Goal: Communication & Community: Answer question/provide support

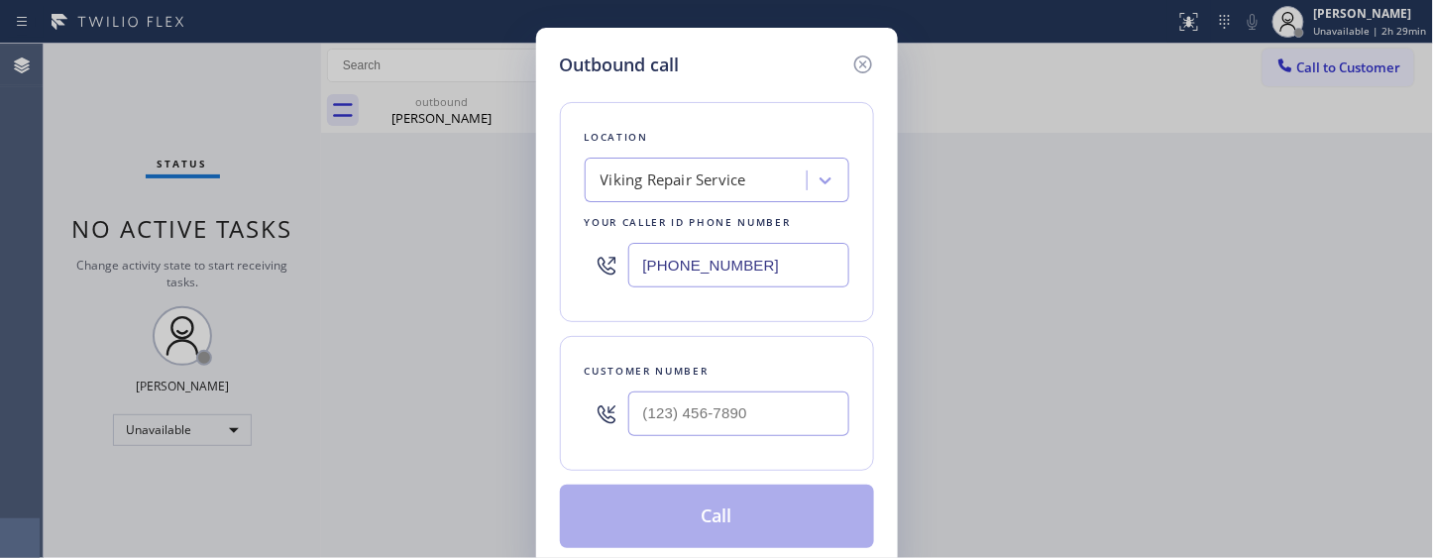
click at [748, 270] on input "[PHONE_NUMBER]" at bounding box center [738, 265] width 221 height 45
paste input "text"
paste input "954) 835-4535"
drag, startPoint x: 760, startPoint y: 270, endPoint x: 538, endPoint y: 244, distance: 223.4
click at [538, 275] on div "Outbound call Location Viking Repair Service Your caller id phone number [PHONE…" at bounding box center [717, 300] width 362 height 544
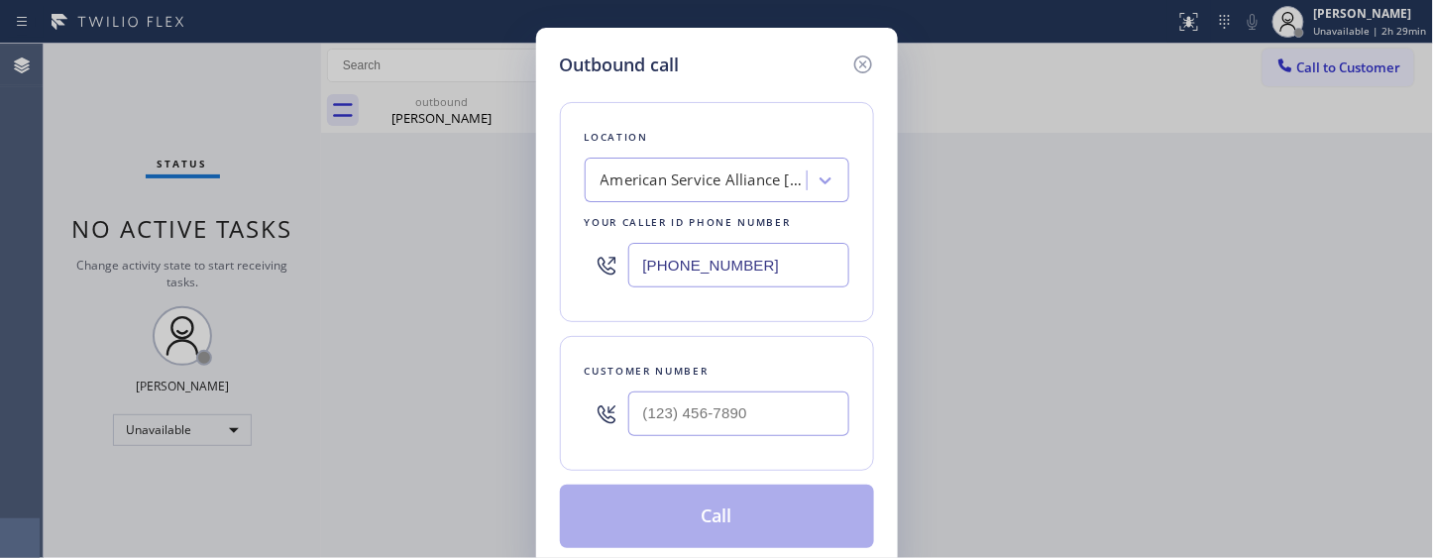
type input "[PHONE_NUMBER]"
click at [728, 409] on input "(___) ___-____" at bounding box center [738, 413] width 221 height 45
paste input "571) 431-9071"
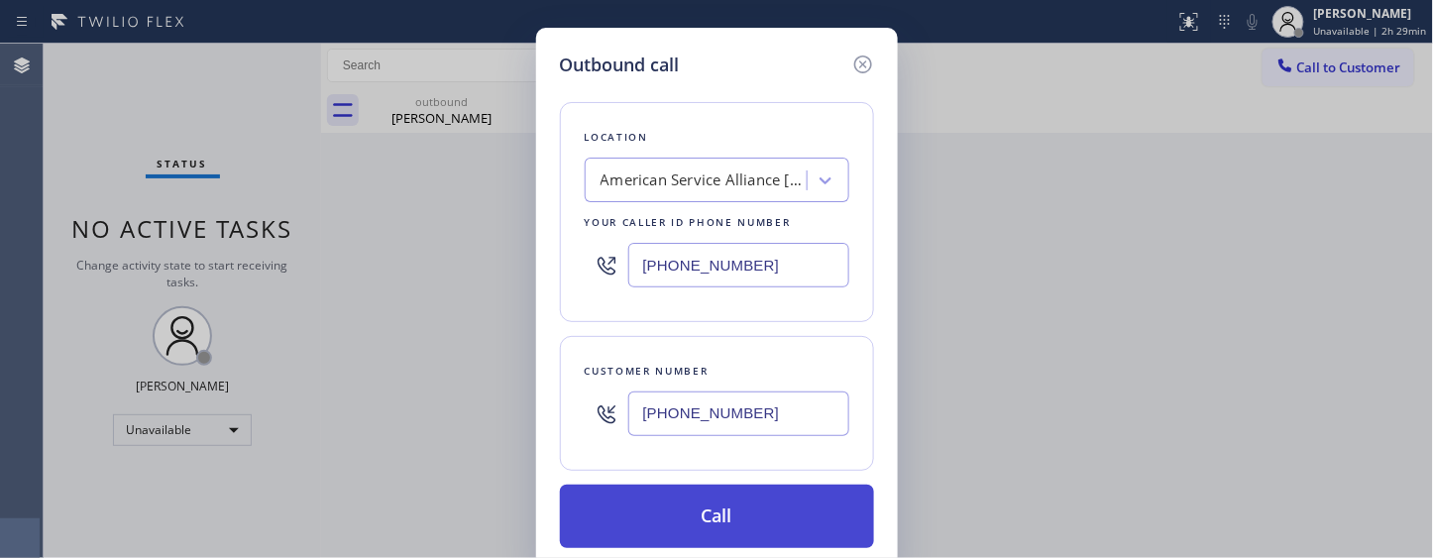
type input "[PHONE_NUMBER]"
click at [746, 520] on button "Call" at bounding box center [717, 516] width 314 height 63
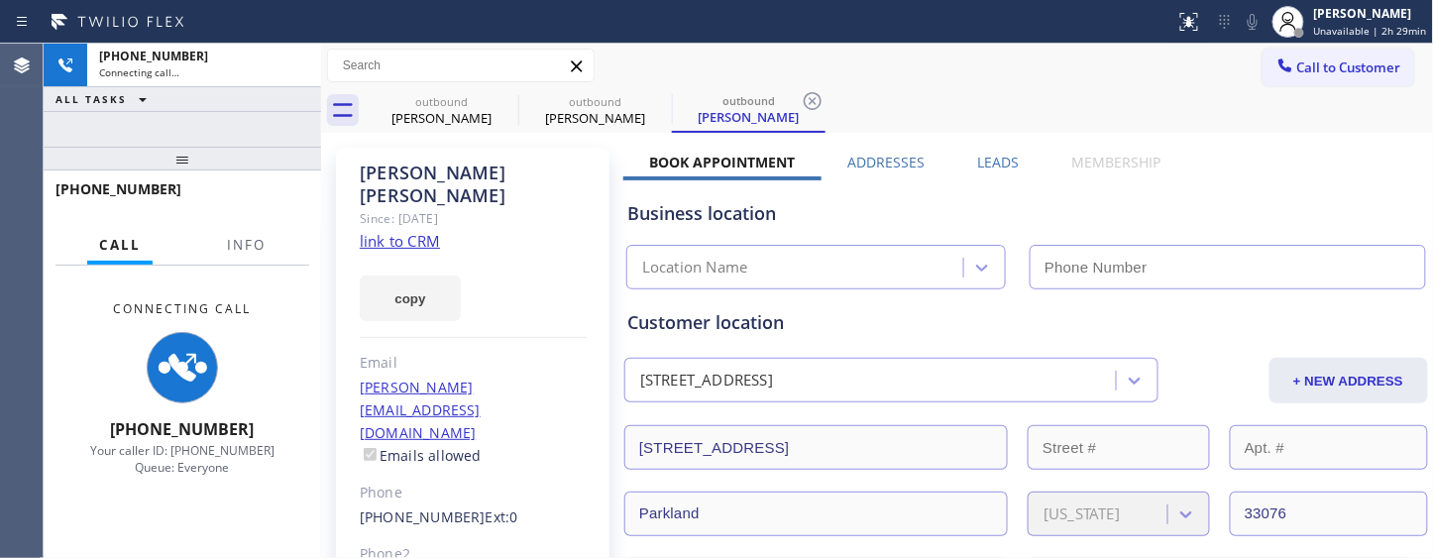
type input "[PHONE_NUMBER]"
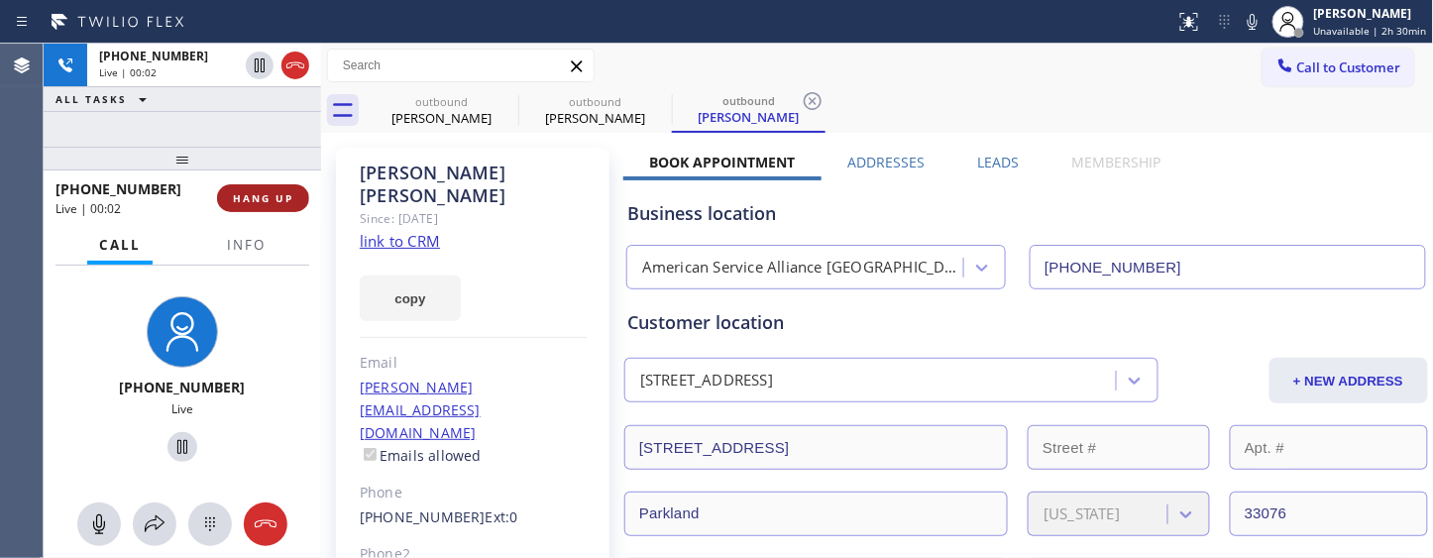
click at [273, 205] on button "HANG UP" at bounding box center [263, 198] width 92 height 28
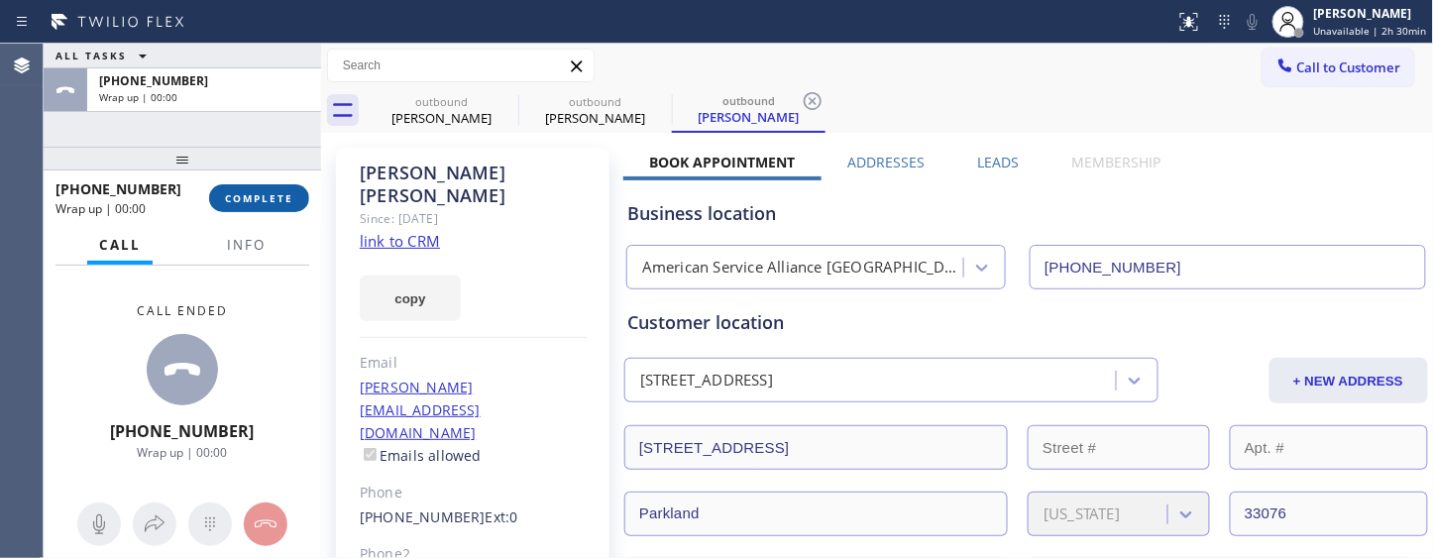
click at [271, 204] on span "COMPLETE" at bounding box center [259, 198] width 68 height 14
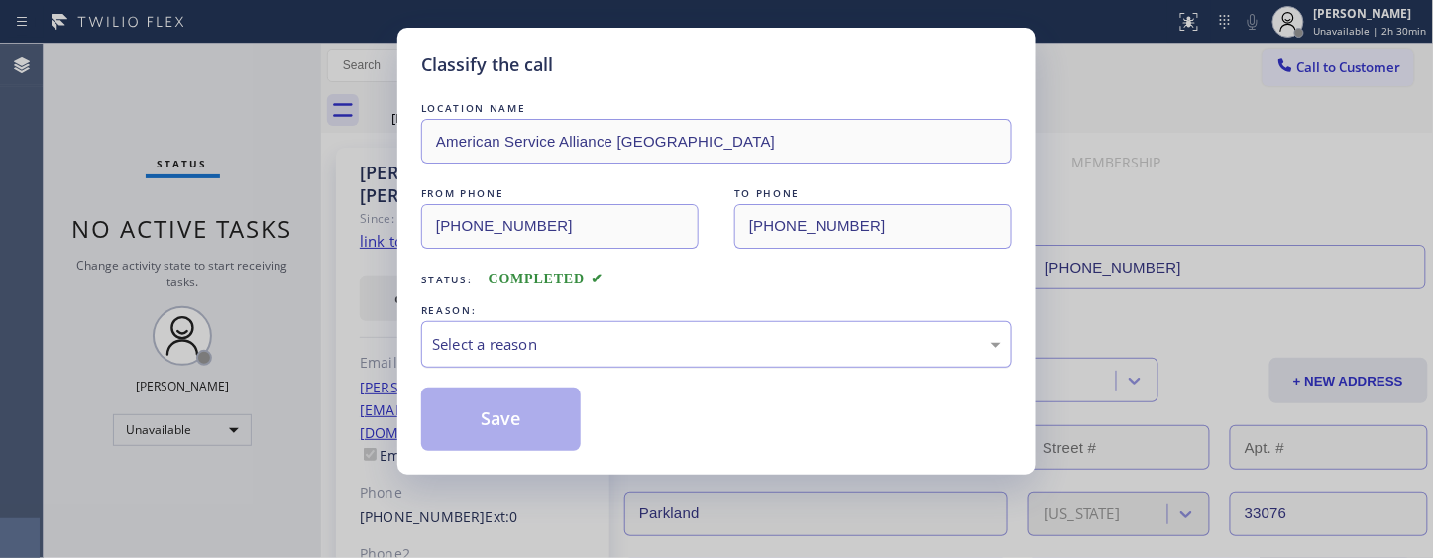
click at [577, 353] on div "Select a reason" at bounding box center [716, 344] width 569 height 23
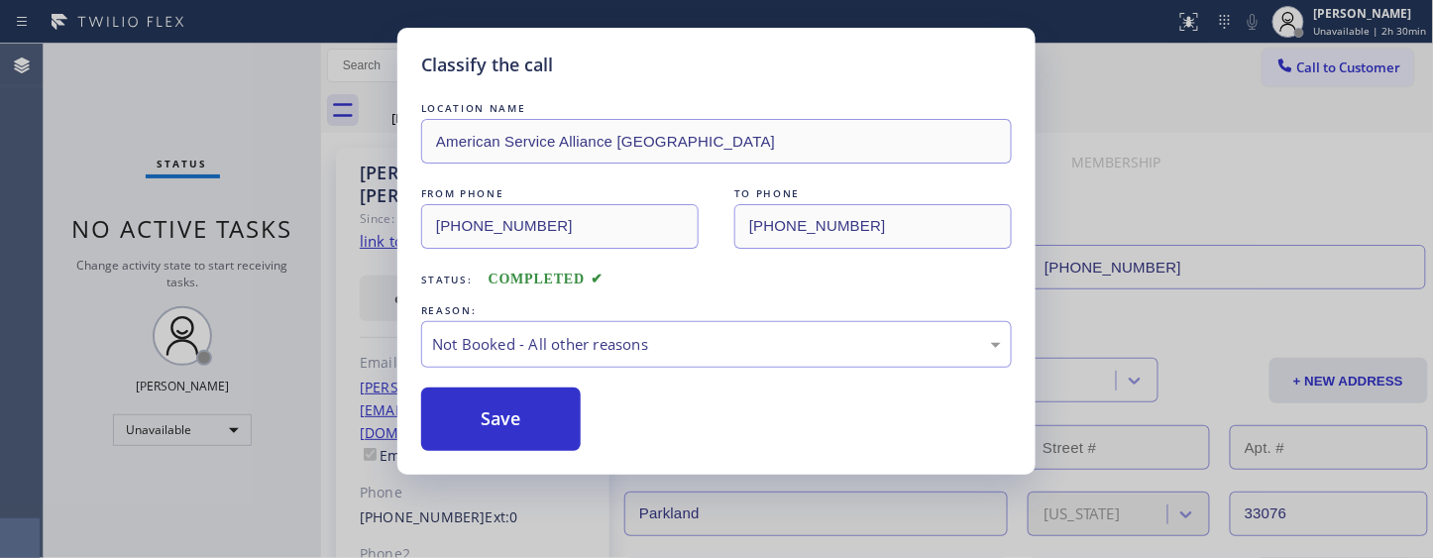
drag, startPoint x: 491, startPoint y: 419, endPoint x: 578, endPoint y: 307, distance: 141.3
click at [492, 419] on button "Save" at bounding box center [501, 418] width 160 height 63
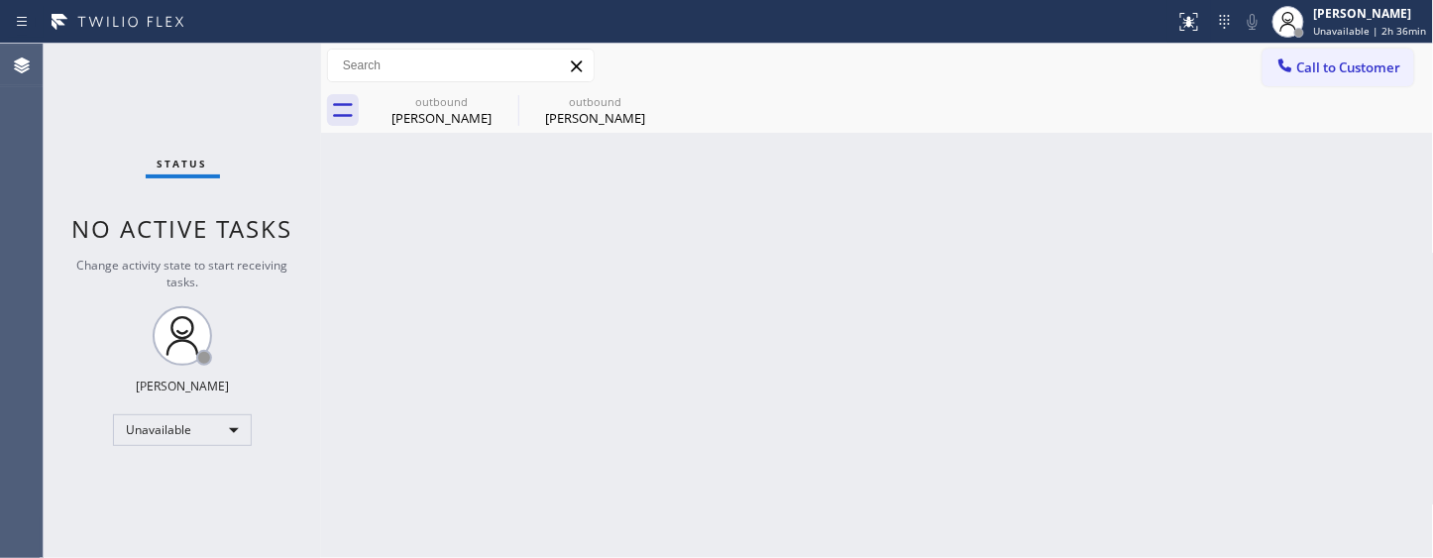
drag, startPoint x: 1272, startPoint y: 66, endPoint x: 1245, endPoint y: 75, distance: 28.2
click at [1273, 66] on div at bounding box center [1285, 67] width 24 height 24
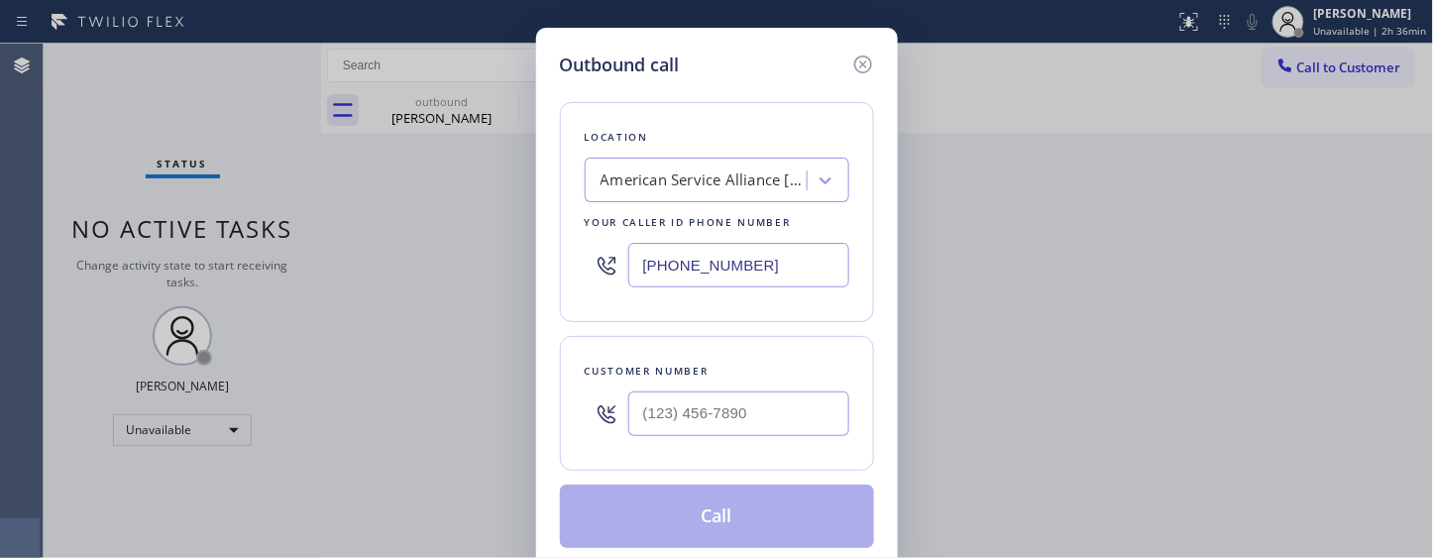
drag, startPoint x: 765, startPoint y: 268, endPoint x: 786, endPoint y: 110, distance: 158.9
click at [482, 263] on div "Outbound call Location American Service Alliance [GEOGRAPHIC_DATA] Your caller …" at bounding box center [716, 279] width 1433 height 558
paste input "786) 627-6420"
type input "[PHONE_NUMBER]"
click at [691, 403] on input "(___) ___-____" at bounding box center [738, 413] width 221 height 45
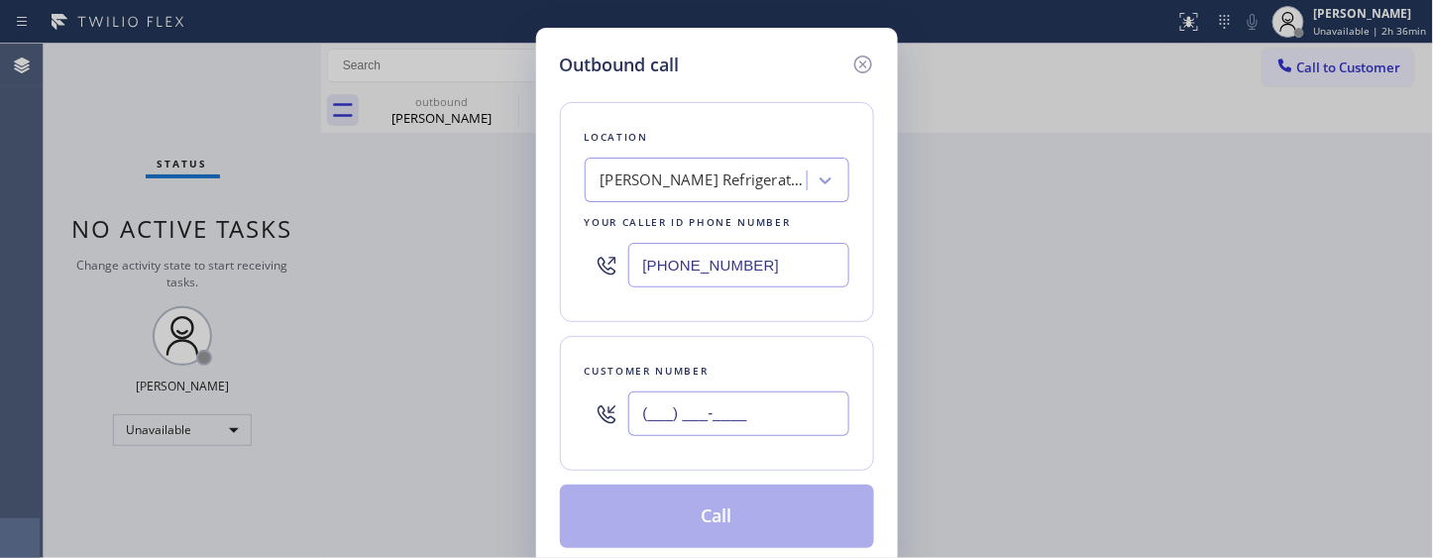
paste input "305) 934-1411"
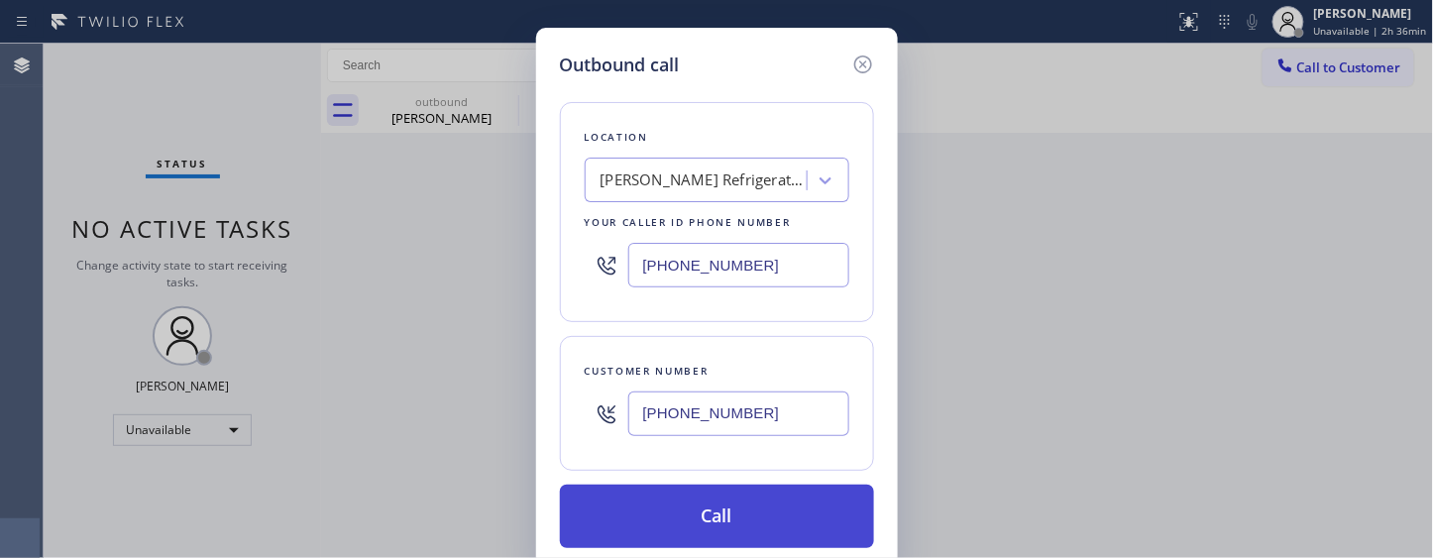
type input "[PHONE_NUMBER]"
click at [754, 516] on button "Call" at bounding box center [717, 516] width 314 height 63
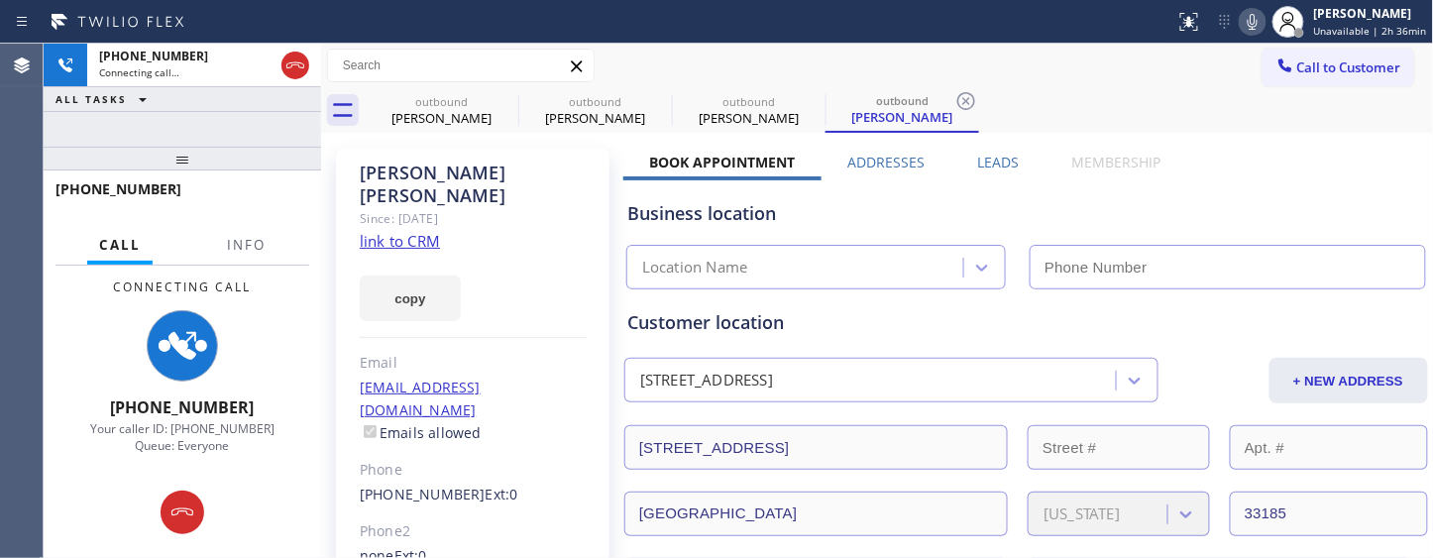
click at [1246, 16] on icon at bounding box center [1253, 22] width 24 height 24
type input "[PHONE_NUMBER]"
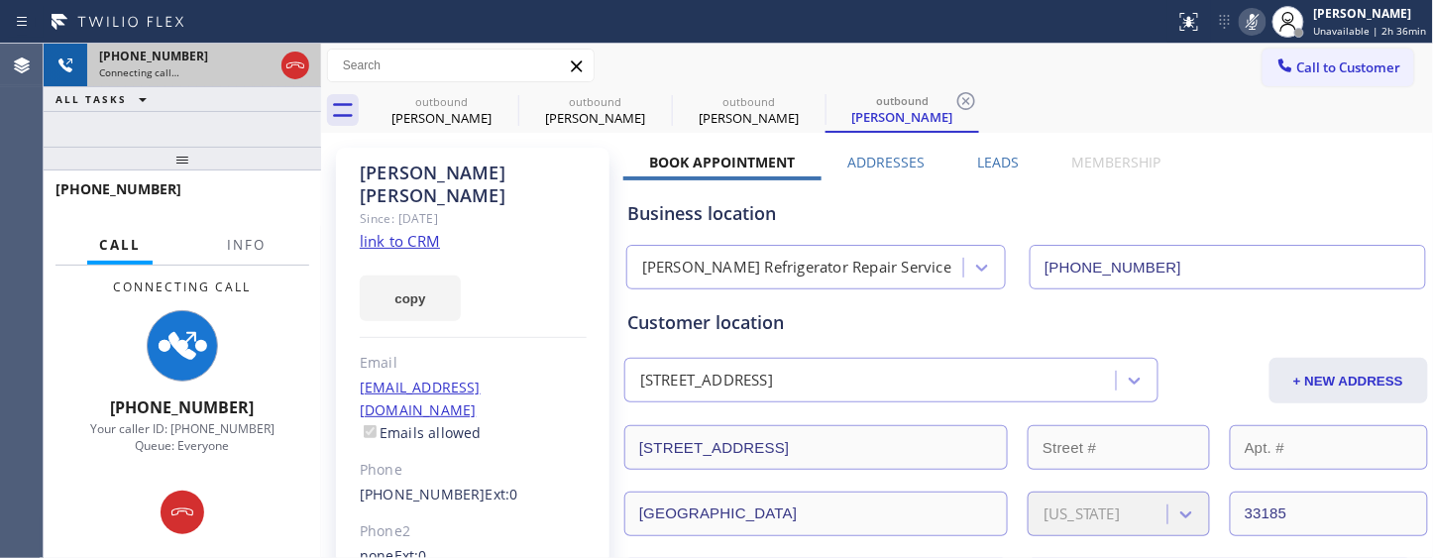
drag, startPoint x: 199, startPoint y: 159, endPoint x: 238, endPoint y: 72, distance: 94.5
click at [204, 137] on div "[PHONE_NUMBER] Connecting call… ALL TASKS ALL TASKS ACTIVE TASKS TASKS IN WRAP …" at bounding box center [182, 301] width 277 height 514
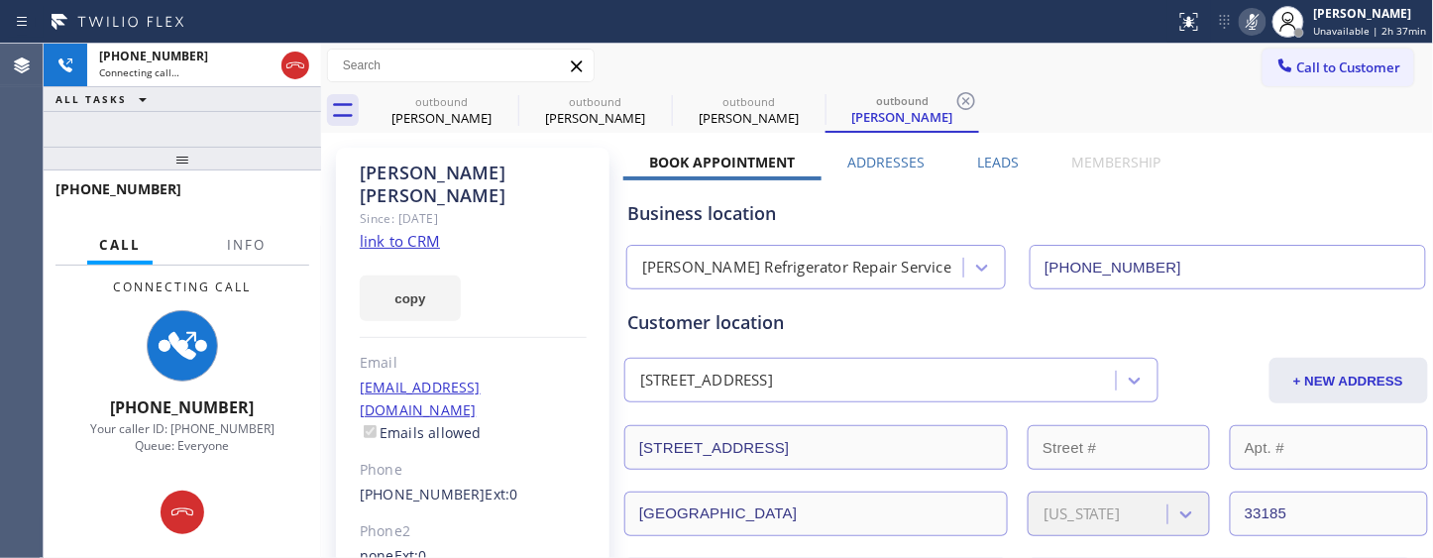
drag, startPoint x: 212, startPoint y: 164, endPoint x: 333, endPoint y: 32, distance: 179.6
click at [236, 89] on div "[PHONE_NUMBER] Connecting call… ALL TASKS ALL TASKS ACTIVE TASKS TASKS IN WRAP …" at bounding box center [182, 301] width 277 height 514
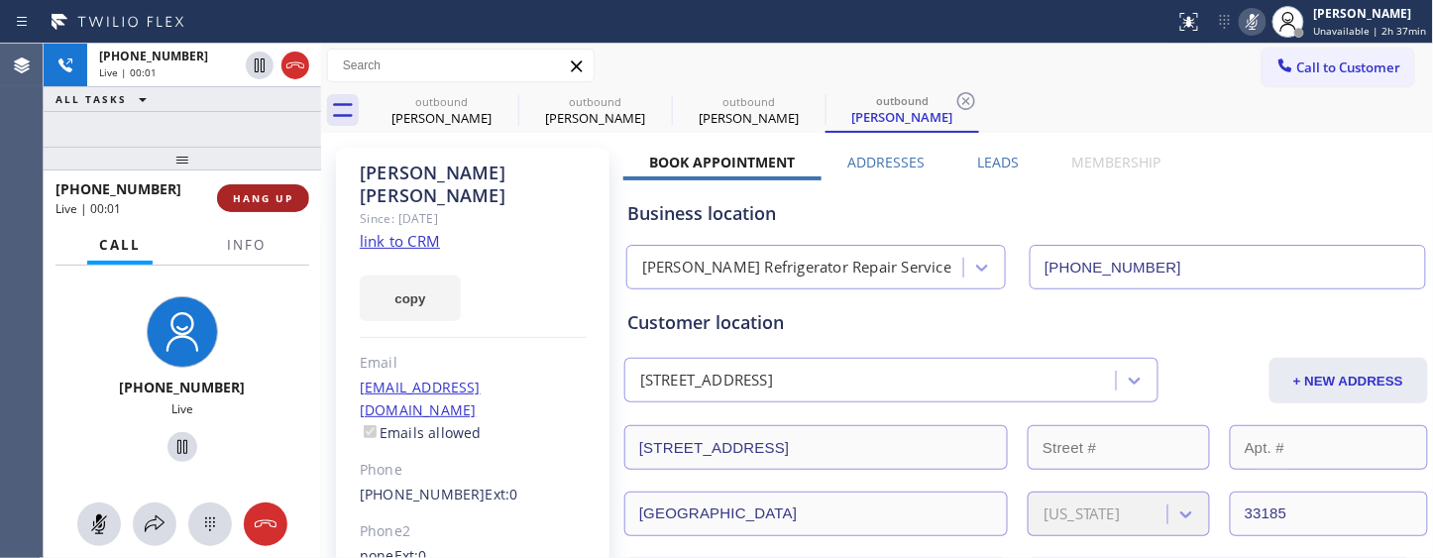
click at [266, 191] on span "HANG UP" at bounding box center [263, 198] width 60 height 14
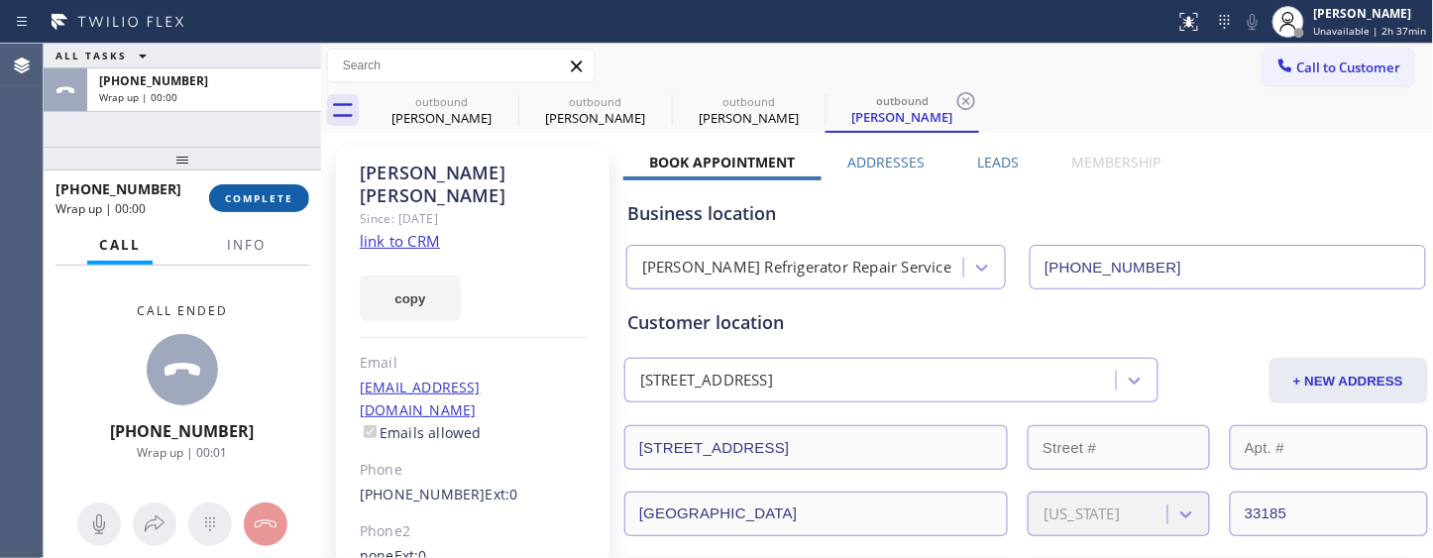
click at [266, 191] on span "COMPLETE" at bounding box center [259, 198] width 68 height 14
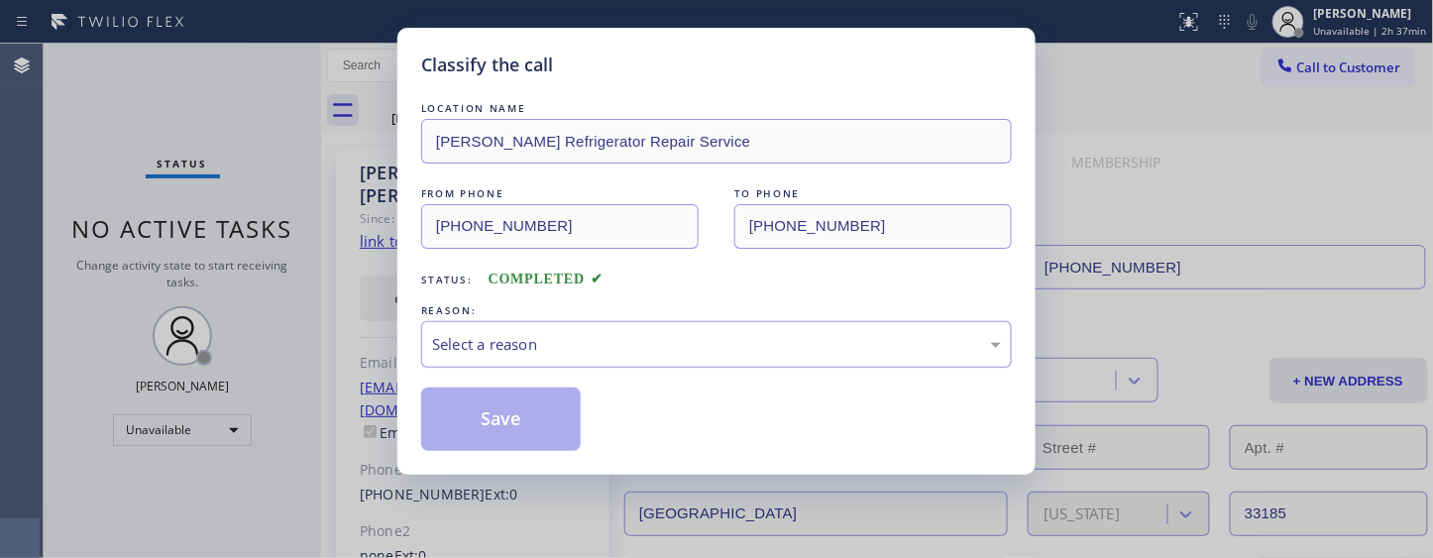
click at [513, 353] on div "Select a reason" at bounding box center [716, 344] width 569 height 23
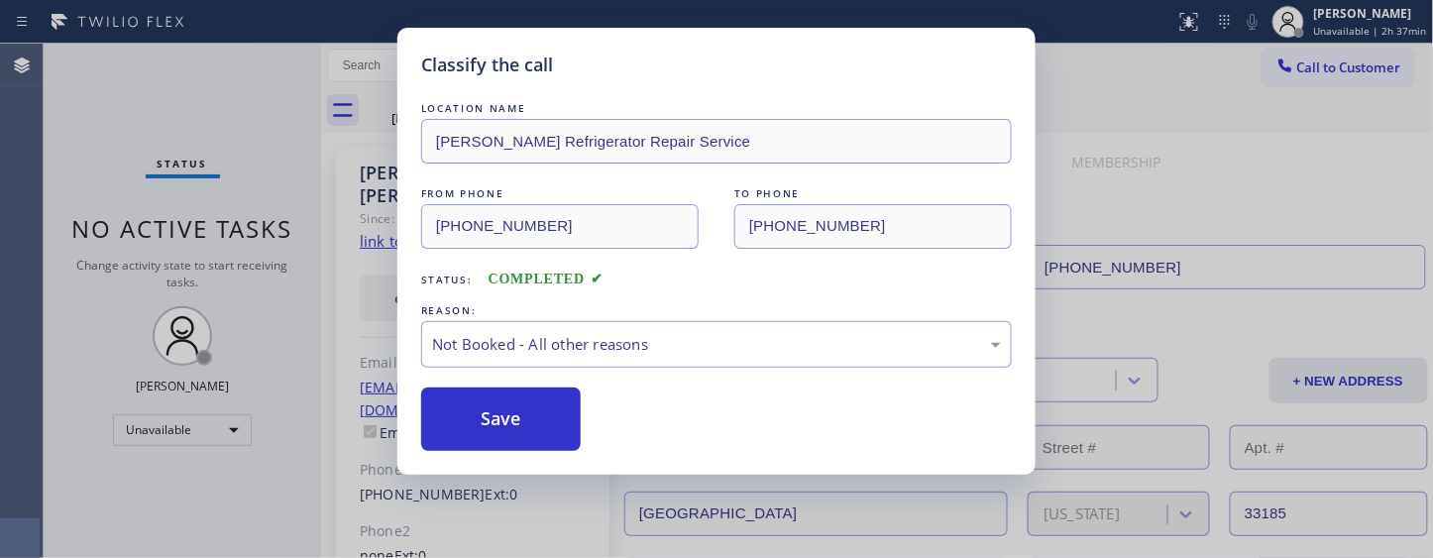
click at [496, 426] on button "Save" at bounding box center [501, 418] width 160 height 63
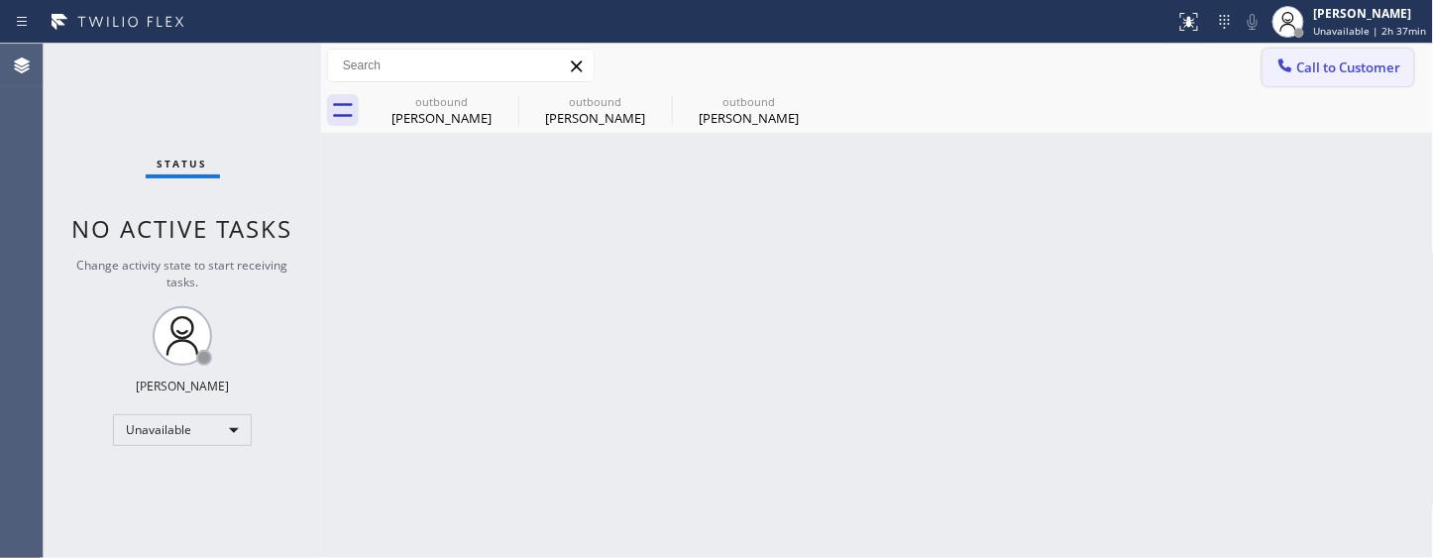
click at [1291, 80] on button "Call to Customer" at bounding box center [1338, 68] width 152 height 38
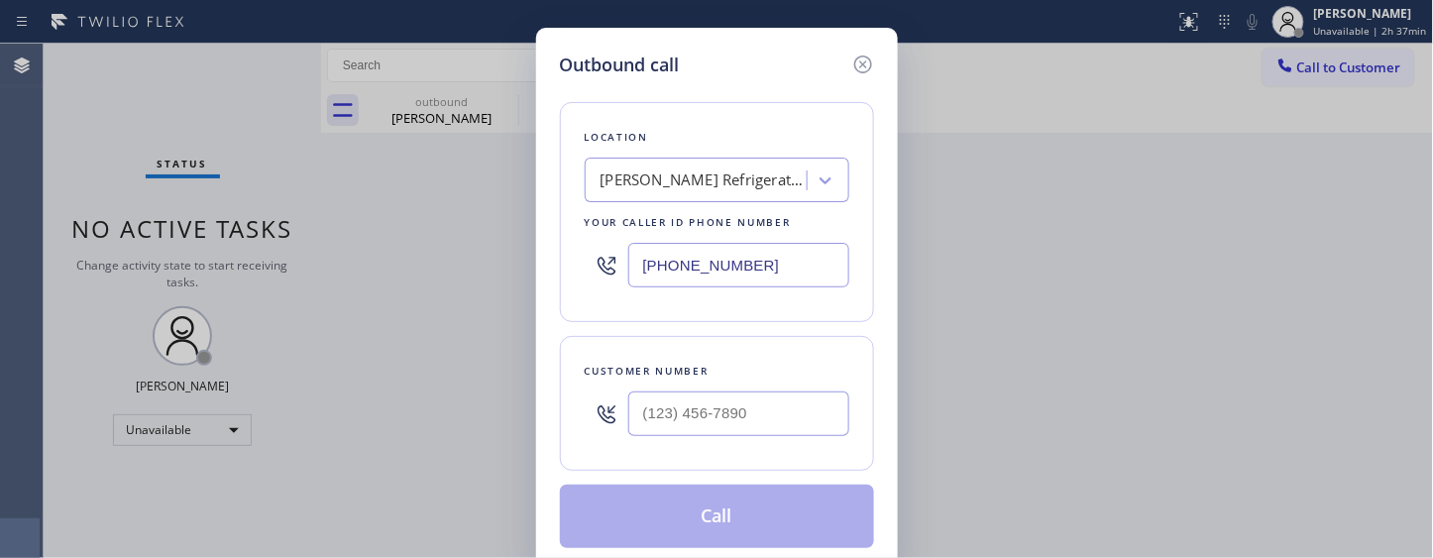
drag, startPoint x: 776, startPoint y: 275, endPoint x: 462, endPoint y: 266, distance: 314.3
click at [462, 266] on div "Outbound call Location [PERSON_NAME] Refrigerator Repair Service Your caller id…" at bounding box center [716, 279] width 1433 height 558
paste input "text"
type input "[PHONE_NUMBER]"
click at [707, 420] on input "(___) ___-____" at bounding box center [738, 413] width 221 height 45
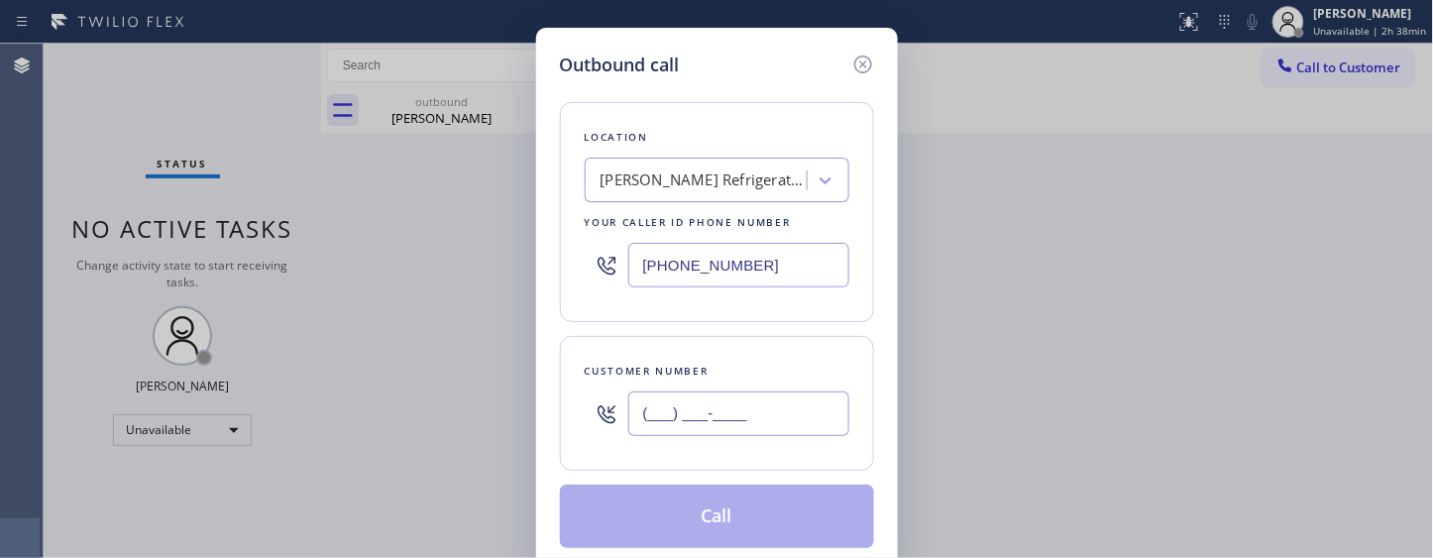
paste input "305) 934-1411"
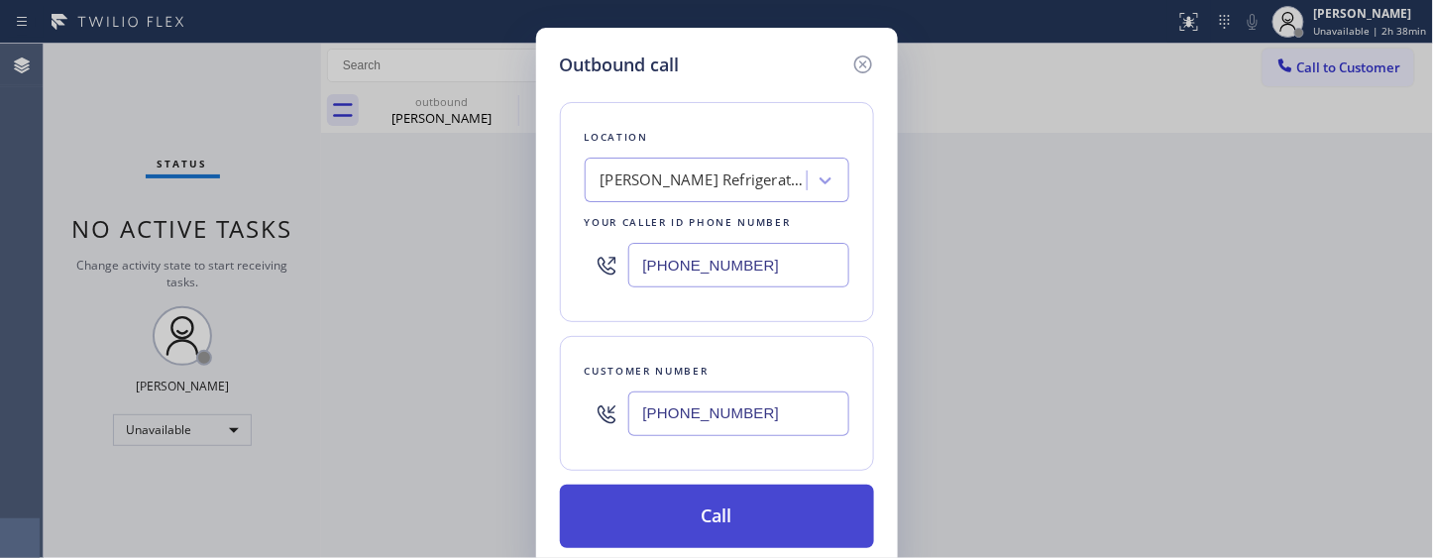
type input "[PHONE_NUMBER]"
click at [754, 503] on button "Call" at bounding box center [717, 516] width 314 height 63
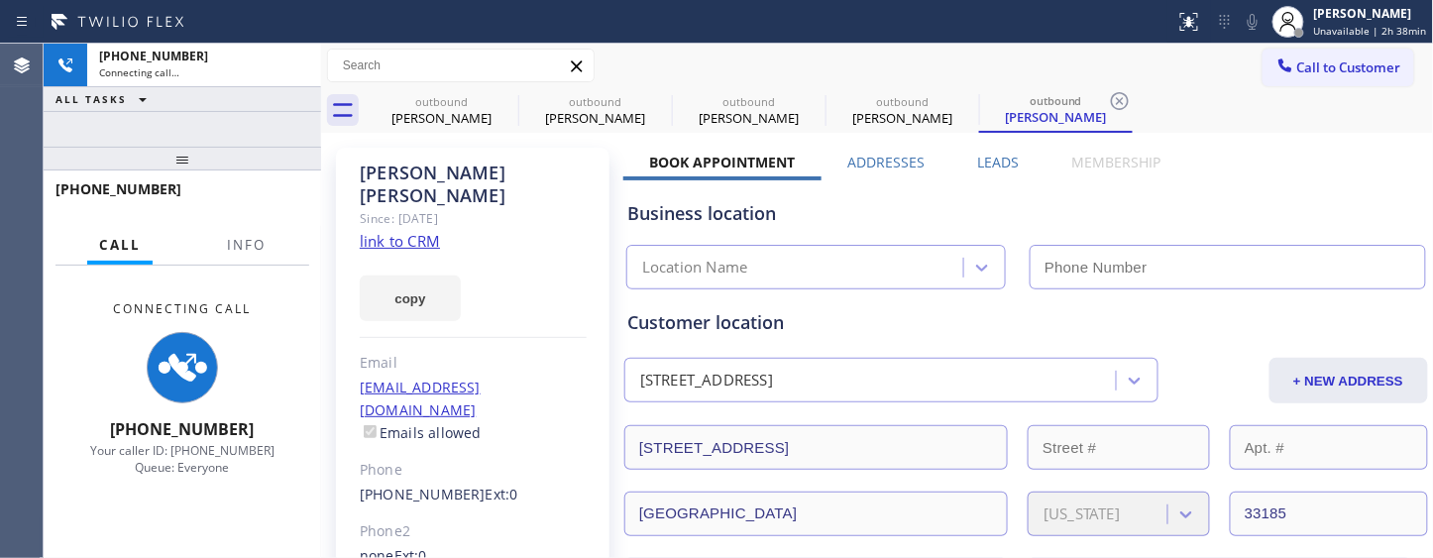
type input "[PHONE_NUMBER]"
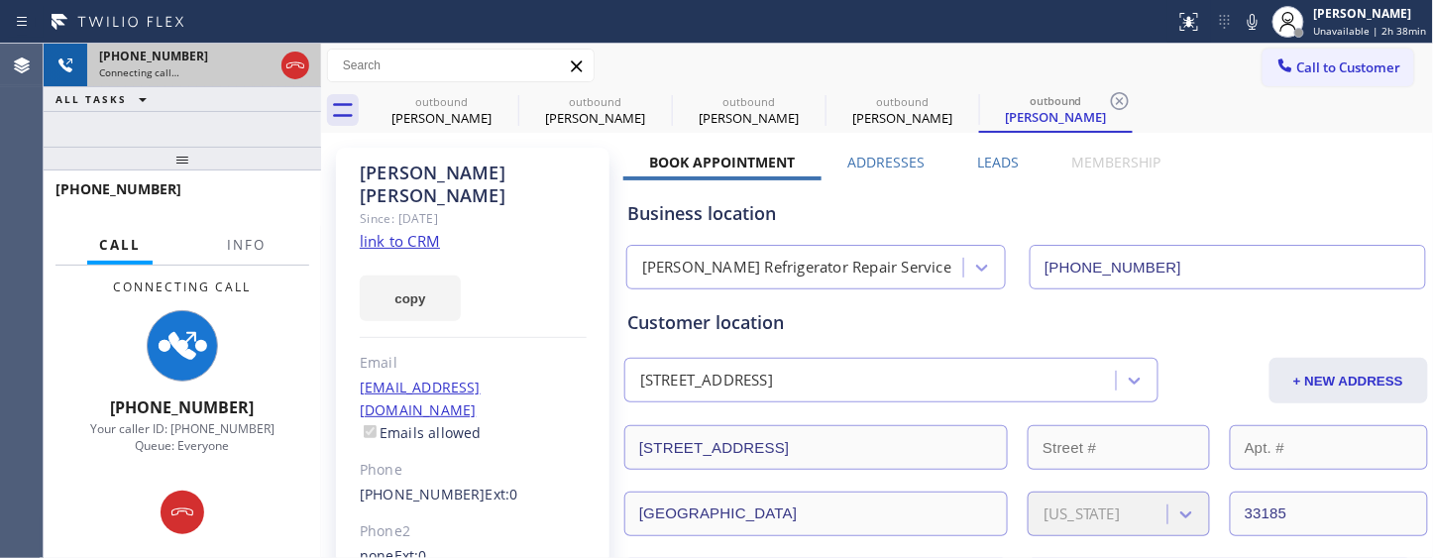
drag, startPoint x: 208, startPoint y: 162, endPoint x: 223, endPoint y: 72, distance: 90.4
click at [206, 109] on div "[PHONE_NUMBER] Connecting call… ALL TASKS ALL TASKS ACTIVE TASKS TASKS IN WRAP …" at bounding box center [182, 301] width 277 height 514
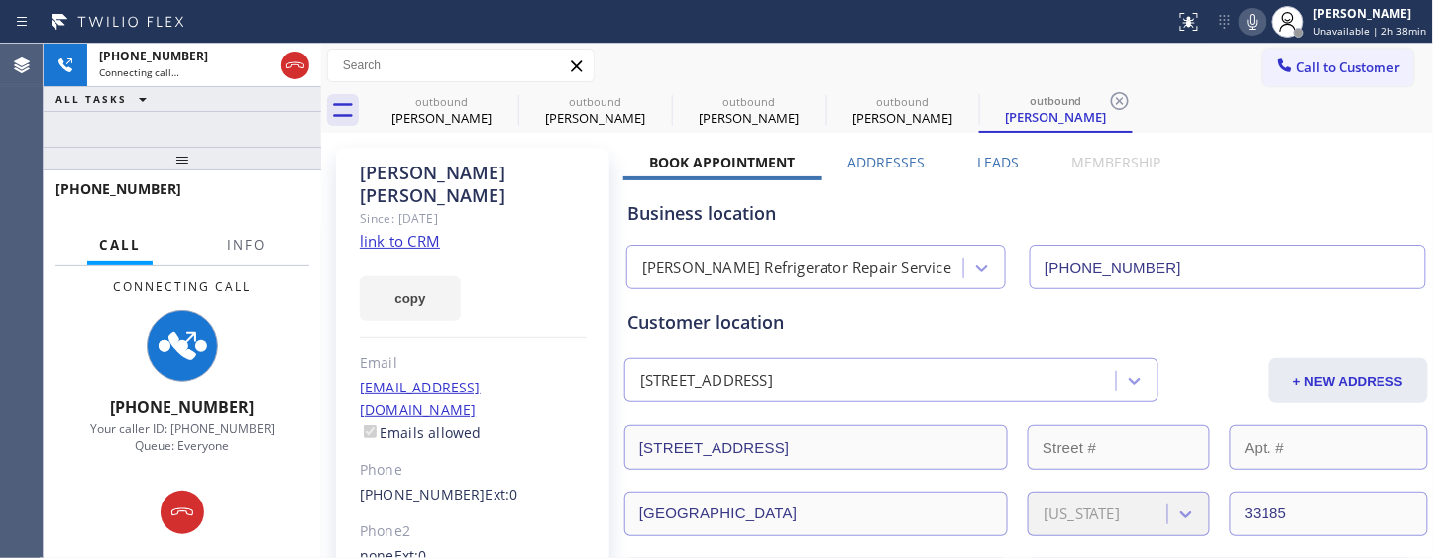
click at [1252, 27] on icon at bounding box center [1253, 22] width 24 height 24
drag, startPoint x: 268, startPoint y: 161, endPoint x: 264, endPoint y: 131, distance: 30.0
click at [264, 131] on div "[PHONE_NUMBER] Connecting call… ALL TASKS ALL TASKS ACTIVE TASKS TASKS IN WRAP …" at bounding box center [182, 301] width 277 height 514
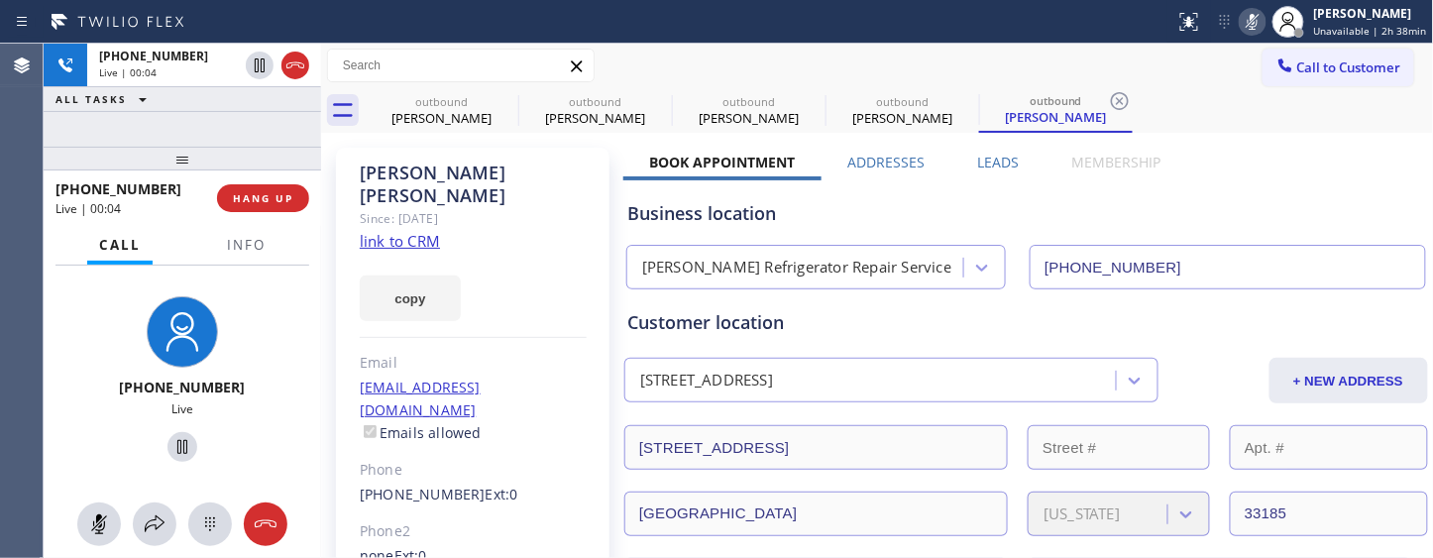
click at [1251, 21] on icon at bounding box center [1253, 22] width 24 height 24
drag, startPoint x: 260, startPoint y: 149, endPoint x: 394, endPoint y: 25, distance: 183.0
click at [251, 119] on div "[PHONE_NUMBER] Live | 02:14 ALL TASKS ALL TASKS ACTIVE TASKS TASKS IN WRAP UP […" at bounding box center [182, 301] width 277 height 514
drag, startPoint x: 194, startPoint y: 134, endPoint x: 271, endPoint y: 150, distance: 78.9
click at [194, 133] on div "[PHONE_NUMBER] Live | 02:15 ALL TASKS ALL TASKS ACTIVE TASKS TASKS IN WRAP UP […" at bounding box center [182, 301] width 277 height 514
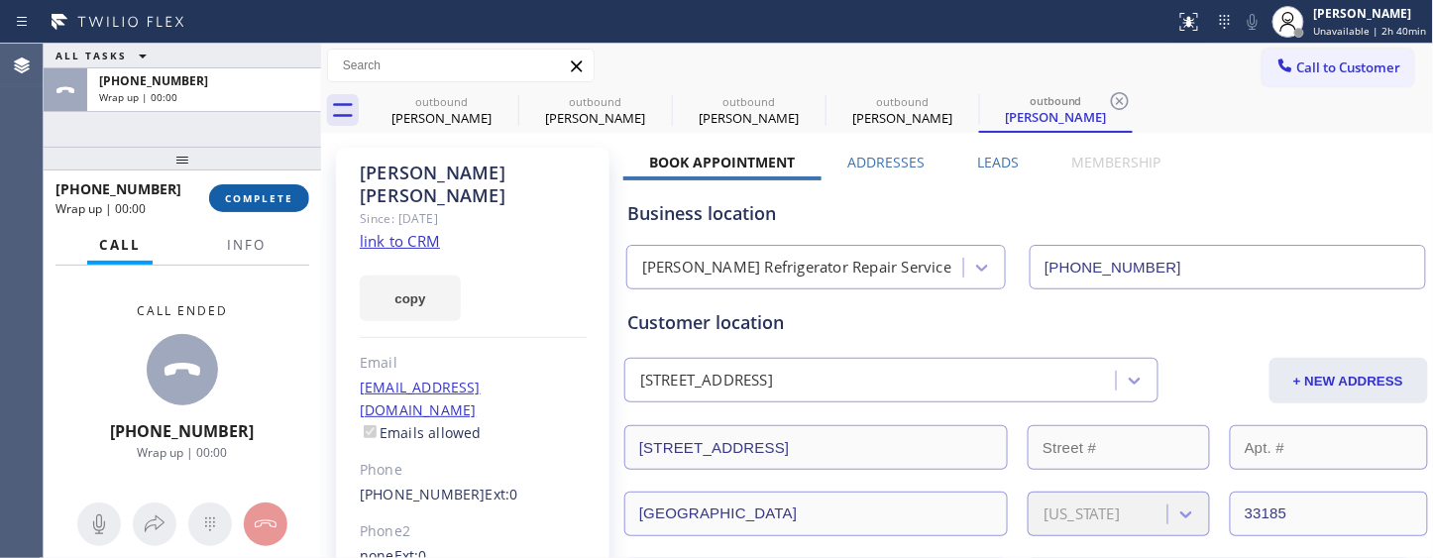
click at [251, 203] on span "COMPLETE" at bounding box center [259, 198] width 68 height 14
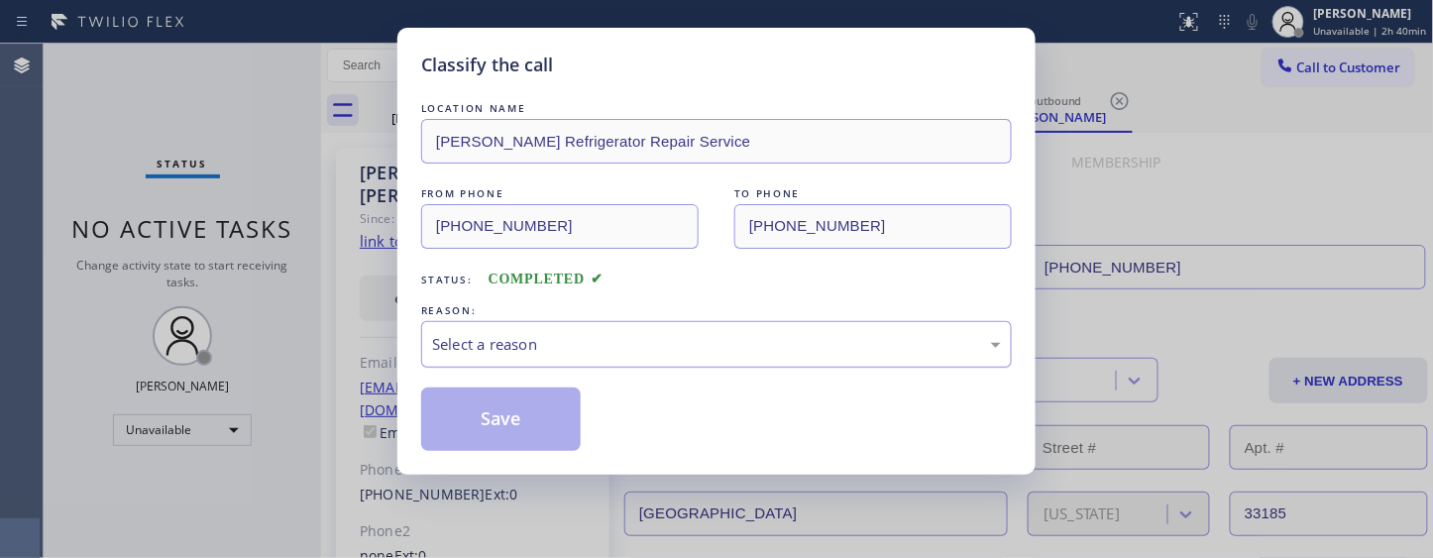
click at [598, 341] on div "Select a reason" at bounding box center [716, 344] width 569 height 23
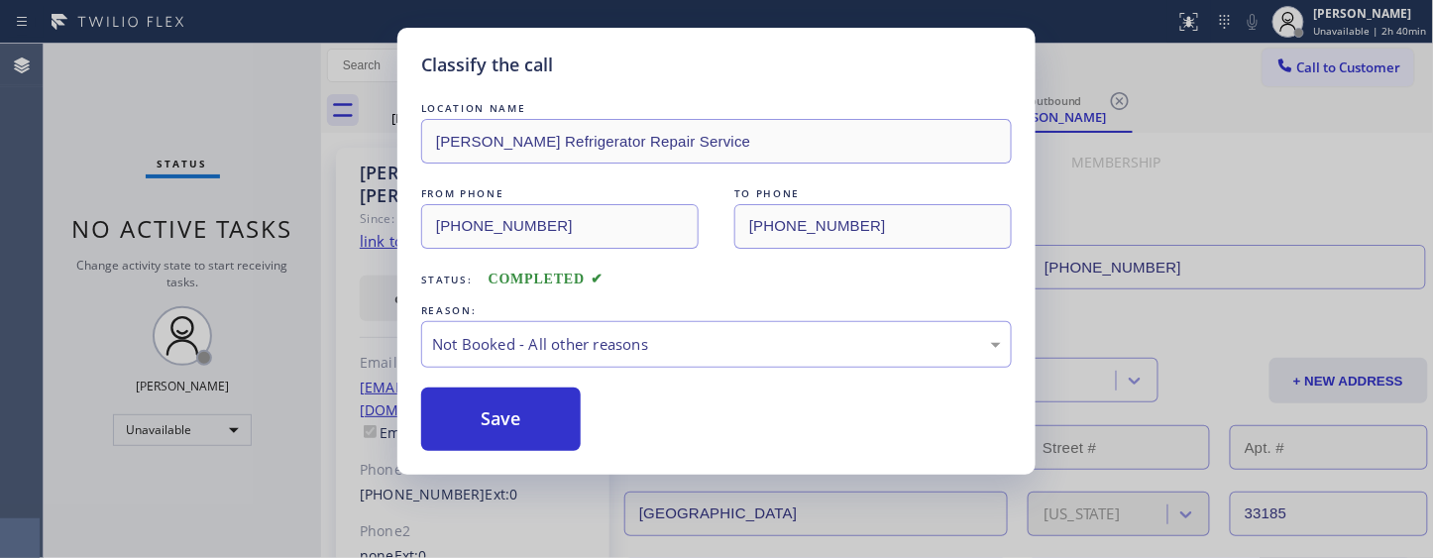
click at [453, 412] on button "Save" at bounding box center [501, 418] width 160 height 63
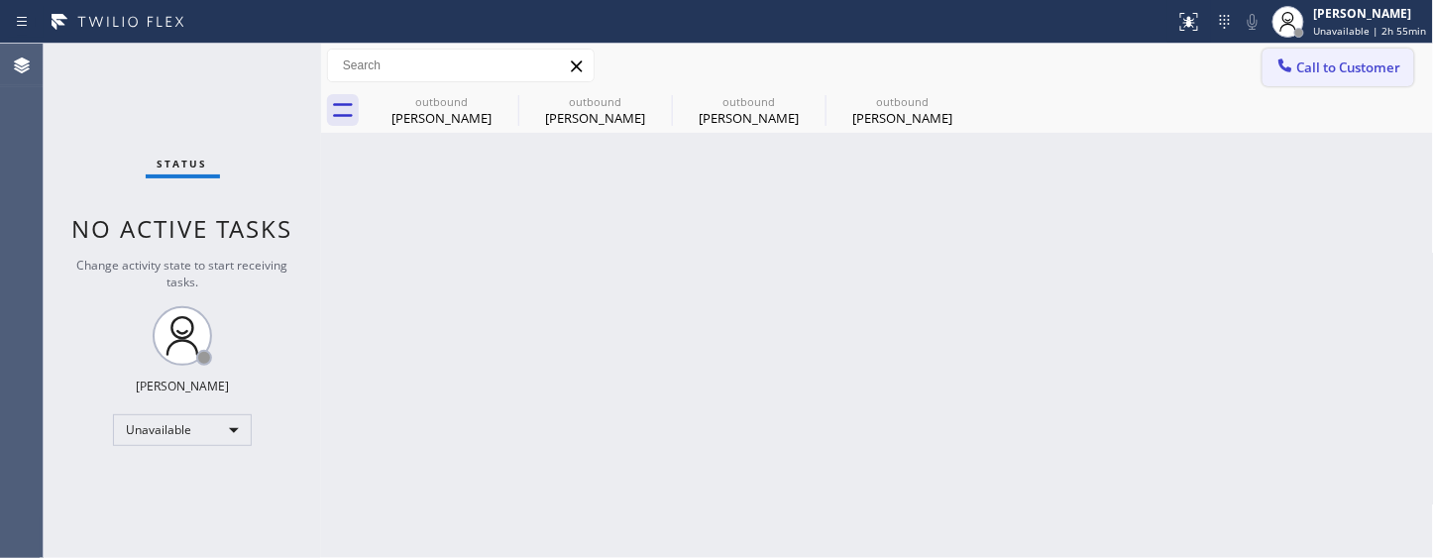
click at [1361, 72] on span "Call to Customer" at bounding box center [1349, 67] width 104 height 18
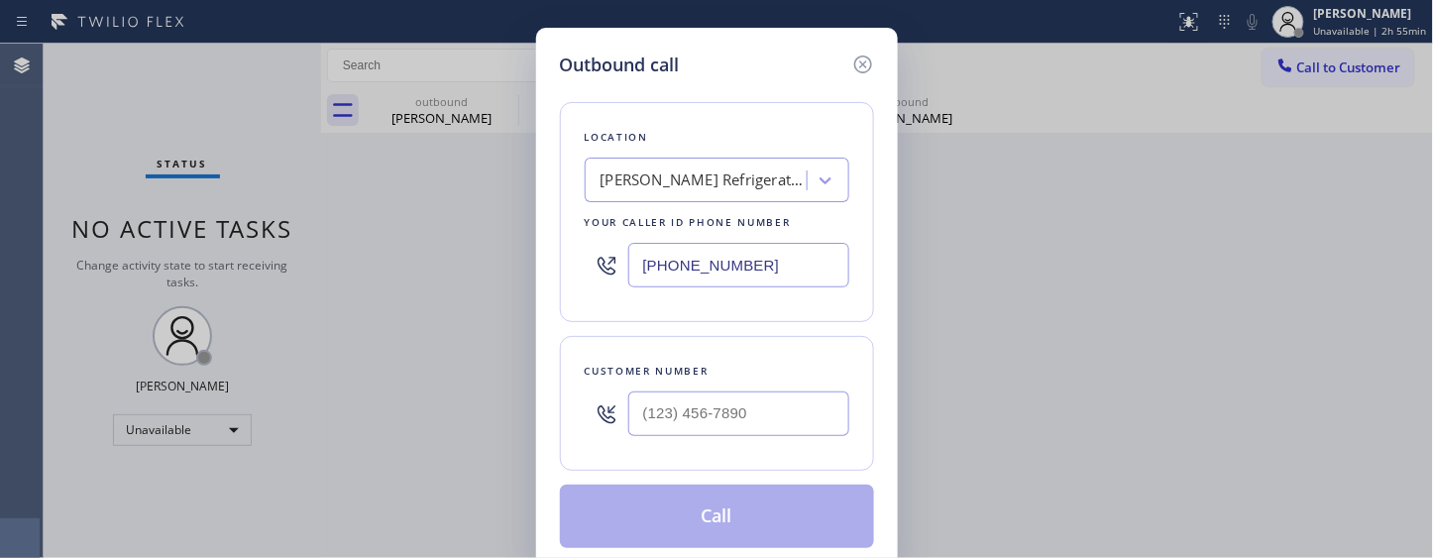
drag, startPoint x: 776, startPoint y: 262, endPoint x: 473, endPoint y: 234, distance: 304.5
click at [460, 245] on div "Outbound call Location [PERSON_NAME] Refrigerator Repair Service Your caller id…" at bounding box center [716, 279] width 1433 height 558
paste input "253) 243-240"
type input "[PHONE_NUMBER]"
drag, startPoint x: 747, startPoint y: 406, endPoint x: 539, endPoint y: 391, distance: 208.6
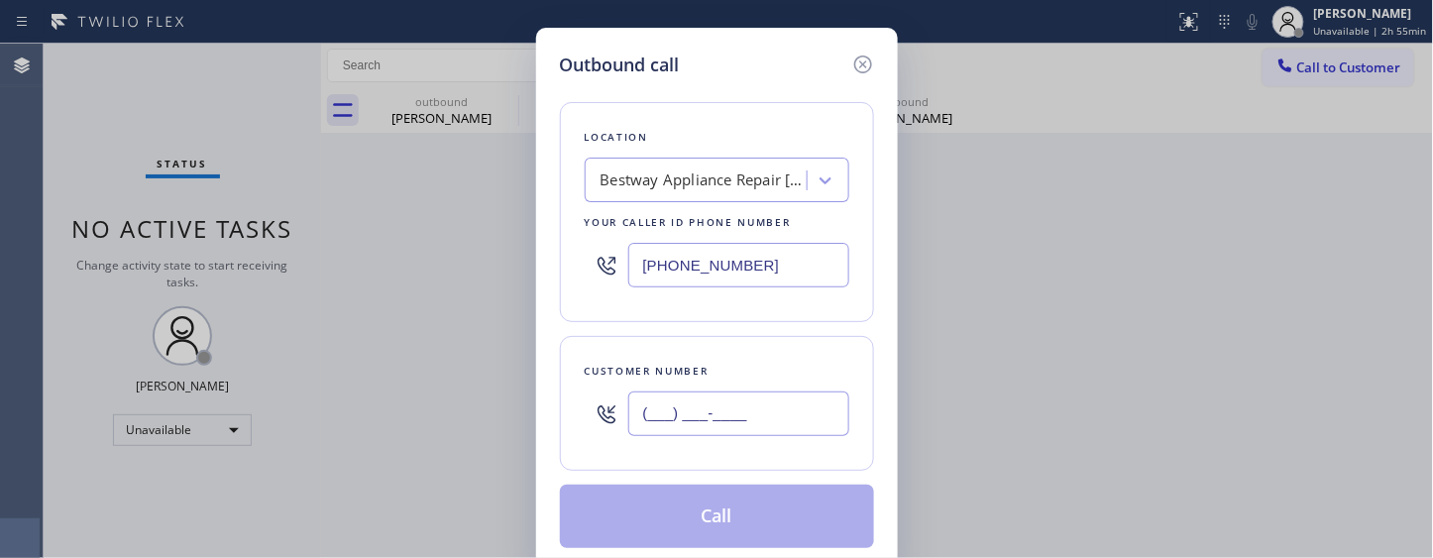
click at [462, 390] on div "Outbound call Location Bestway Appliance Repair Tacoma Your caller id phone num…" at bounding box center [716, 279] width 1433 height 558
paste input "360) 628-0000"
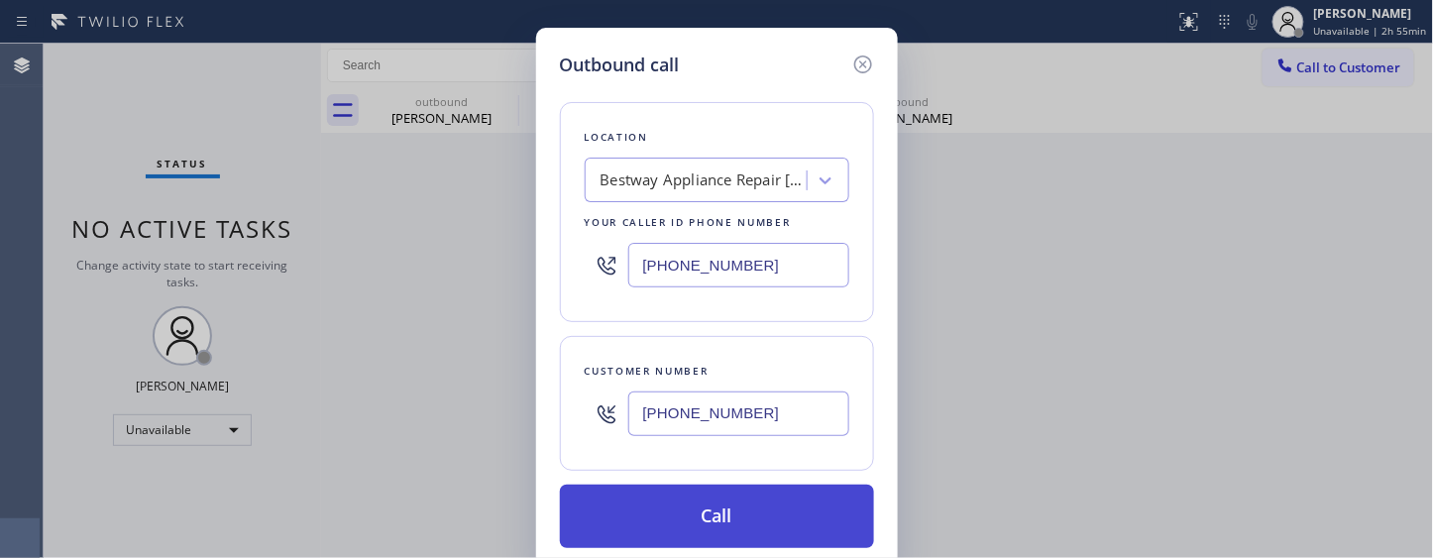
type input "[PHONE_NUMBER]"
click at [765, 526] on button "Call" at bounding box center [717, 516] width 314 height 63
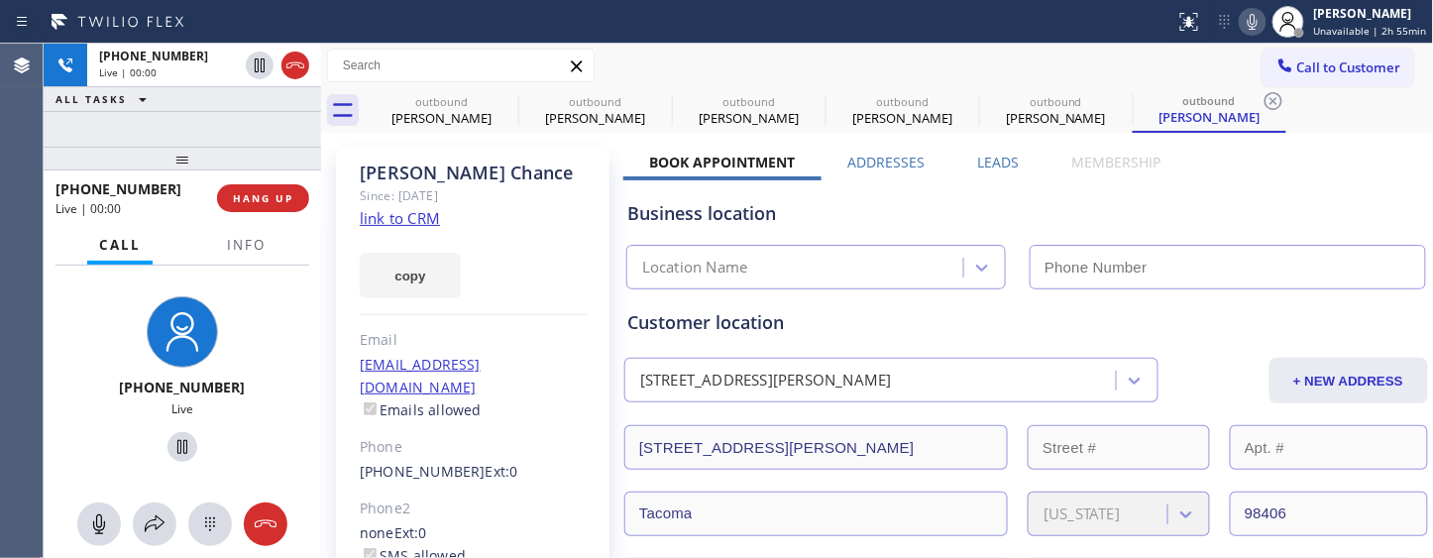
type input "[PHONE_NUMBER]"
drag, startPoint x: 259, startPoint y: 146, endPoint x: 249, endPoint y: 97, distance: 49.6
click at [249, 103] on div "[PHONE_NUMBER] Live | 01:29 ALL TASKS ALL TASKS ACTIVE TASKS TASKS IN WRAP UP […" at bounding box center [182, 301] width 277 height 514
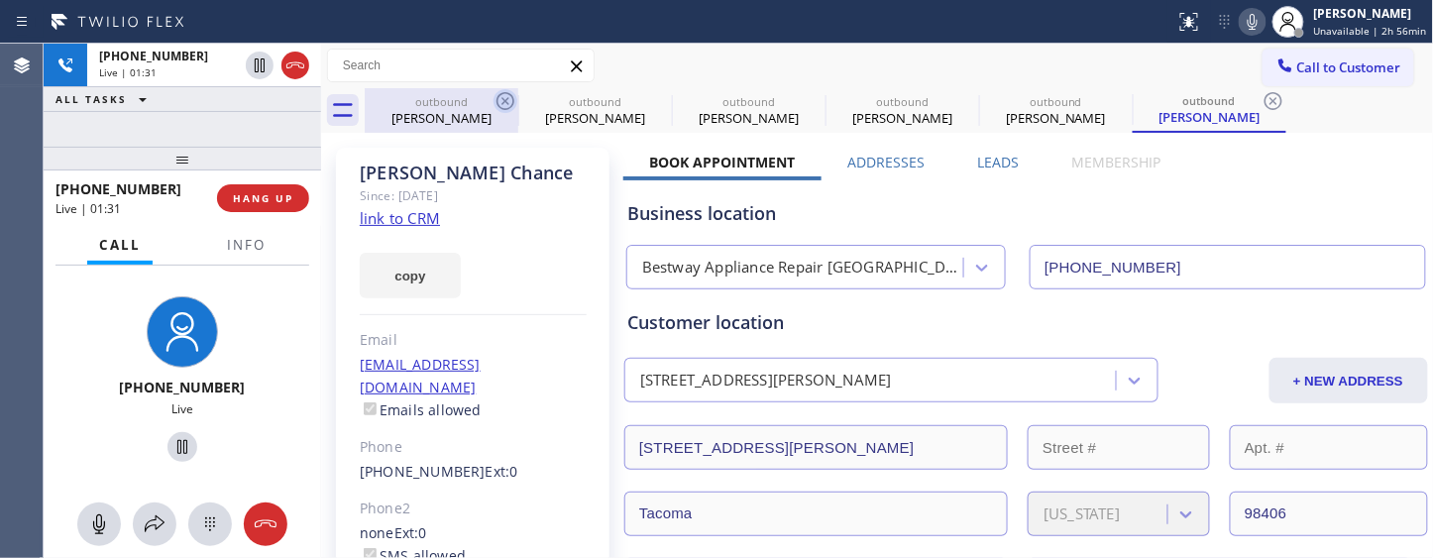
click at [507, 101] on icon at bounding box center [505, 101] width 24 height 24
click at [0, 0] on icon at bounding box center [0, 0] width 0 height 0
type input "[PHONE_NUMBER]"
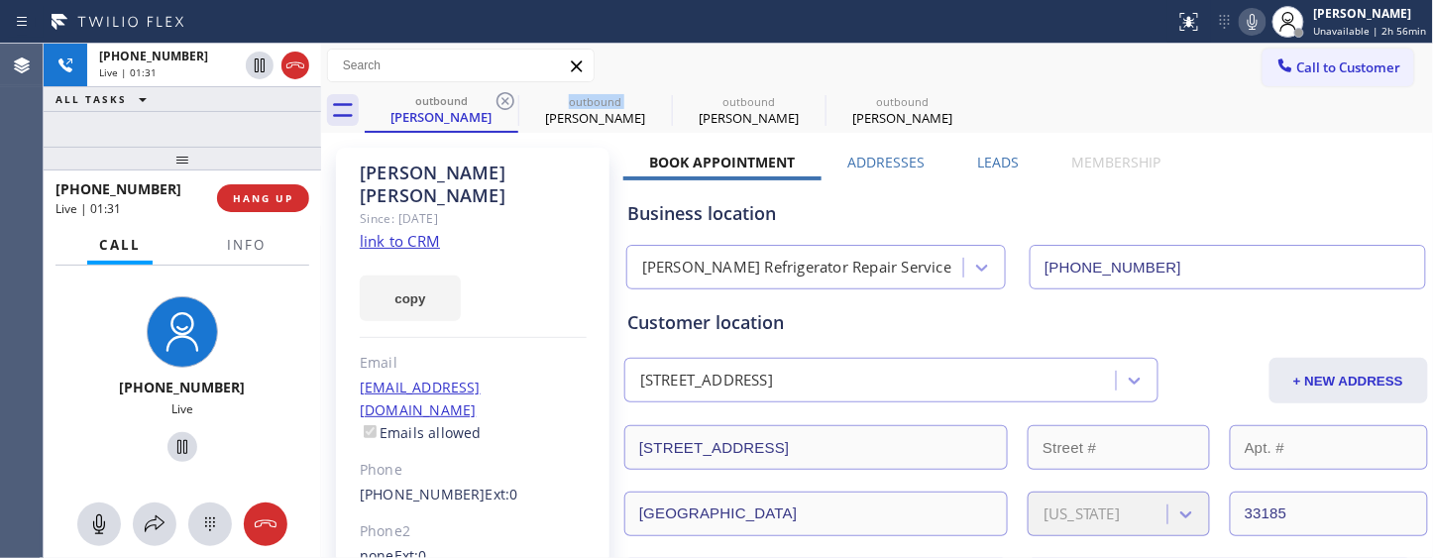
click at [507, 101] on icon at bounding box center [505, 101] width 24 height 24
drag, startPoint x: 507, startPoint y: 101, endPoint x: 529, endPoint y: 99, distance: 21.9
click at [507, 101] on icon at bounding box center [505, 101] width 24 height 24
type input "[PHONE_NUMBER]"
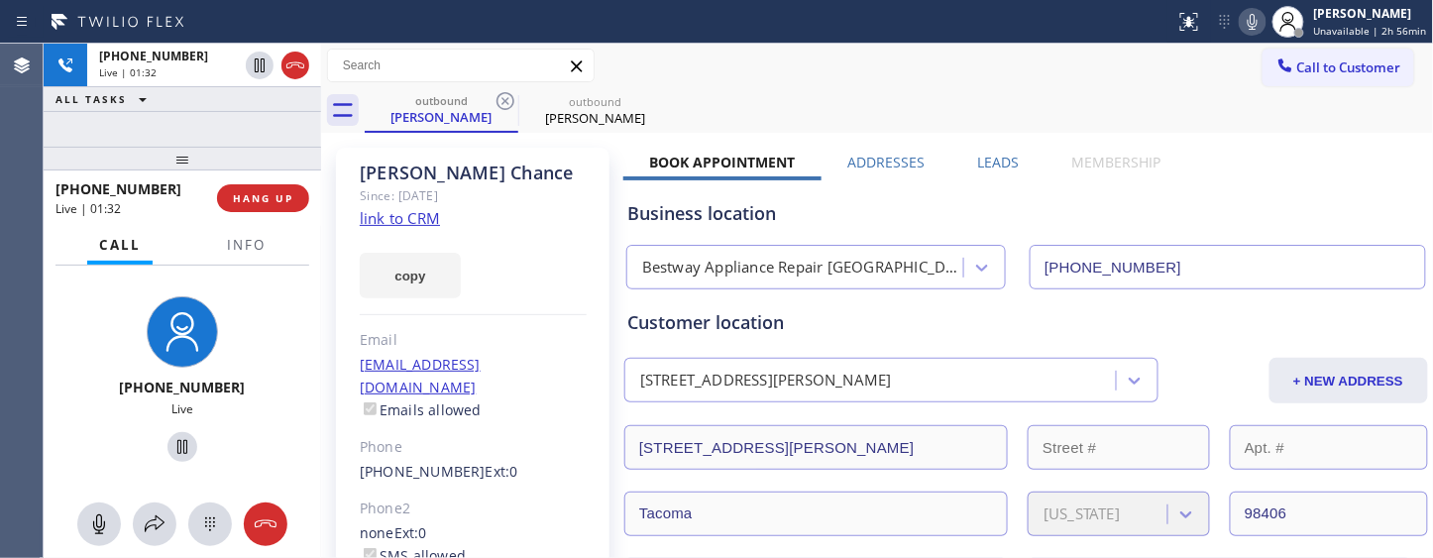
click at [828, 77] on div "Call to Customer Outbound call Location Bestway Appliance Repair Tacoma Your ca…" at bounding box center [877, 66] width 1113 height 35
drag, startPoint x: 185, startPoint y: 165, endPoint x: 206, endPoint y: 103, distance: 65.8
click at [182, 125] on div "[PHONE_NUMBER] Live | 01:37 ALL TASKS ALL TASKS ACTIVE TASKS TASKS IN WRAP UP […" at bounding box center [182, 301] width 277 height 514
drag, startPoint x: 229, startPoint y: 162, endPoint x: 383, endPoint y: 8, distance: 217.9
click at [218, 119] on div "[PHONE_NUMBER] Live | 01:41 ALL TASKS ALL TASKS ACTIVE TASKS TASKS IN WRAP UP […" at bounding box center [182, 301] width 277 height 514
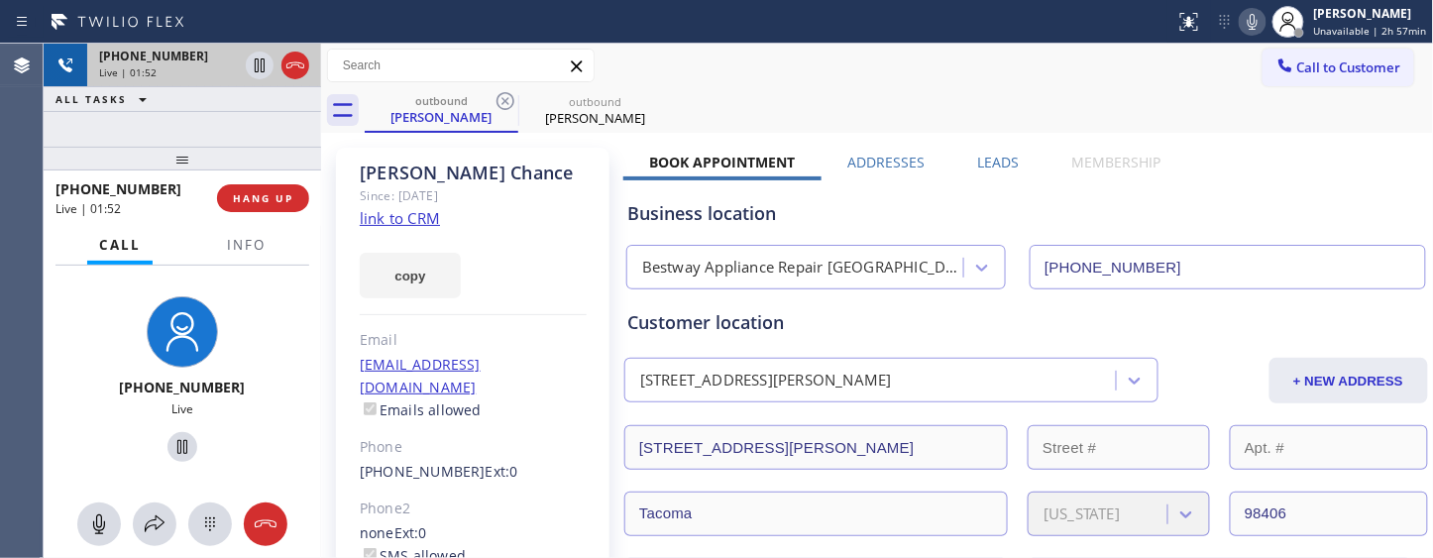
drag, startPoint x: 192, startPoint y: 152, endPoint x: 214, endPoint y: 57, distance: 96.6
click at [191, 147] on div at bounding box center [182, 159] width 277 height 24
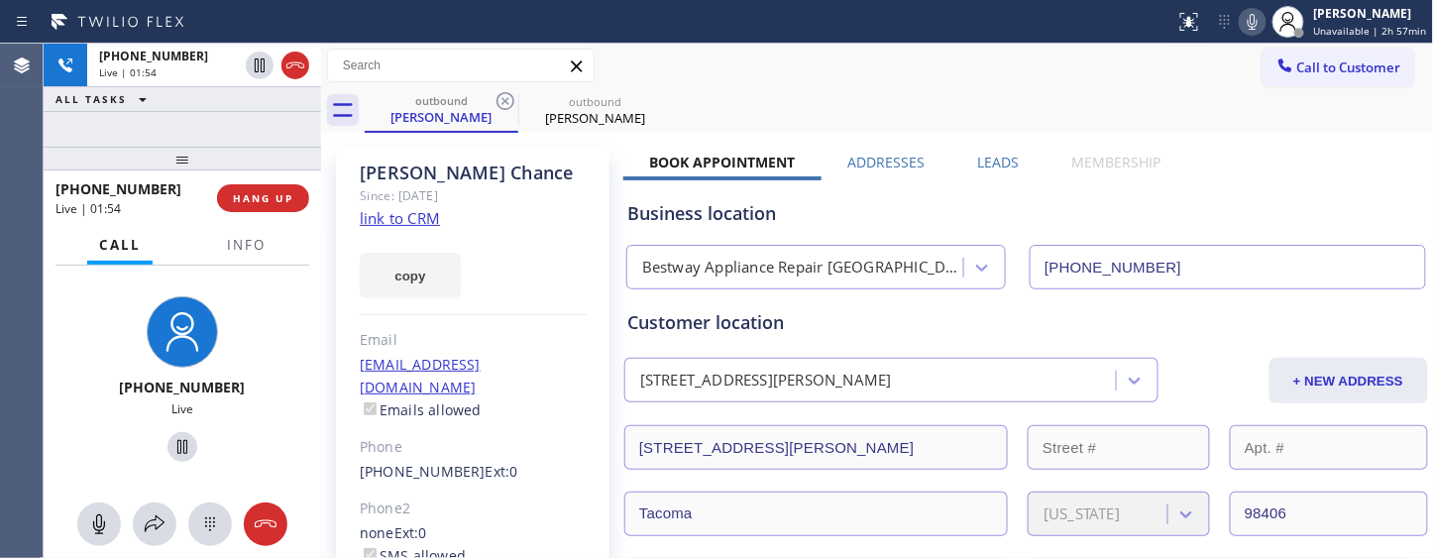
drag, startPoint x: 164, startPoint y: 154, endPoint x: 194, endPoint y: 104, distance: 57.8
click at [156, 129] on div "[PHONE_NUMBER] Live | 01:54 ALL TASKS ALL TASKS ACTIVE TASKS TASKS IN WRAP UP […" at bounding box center [182, 301] width 277 height 514
click at [232, 195] on button "HANG UP" at bounding box center [263, 198] width 92 height 28
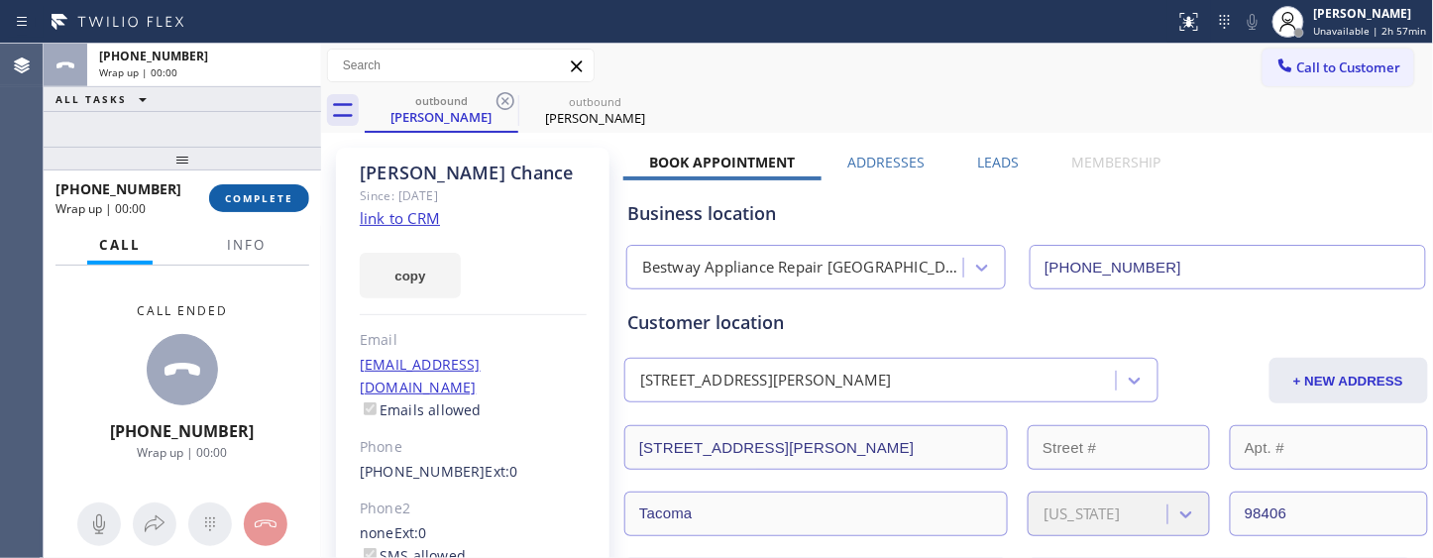
click at [232, 195] on span "COMPLETE" at bounding box center [259, 198] width 68 height 14
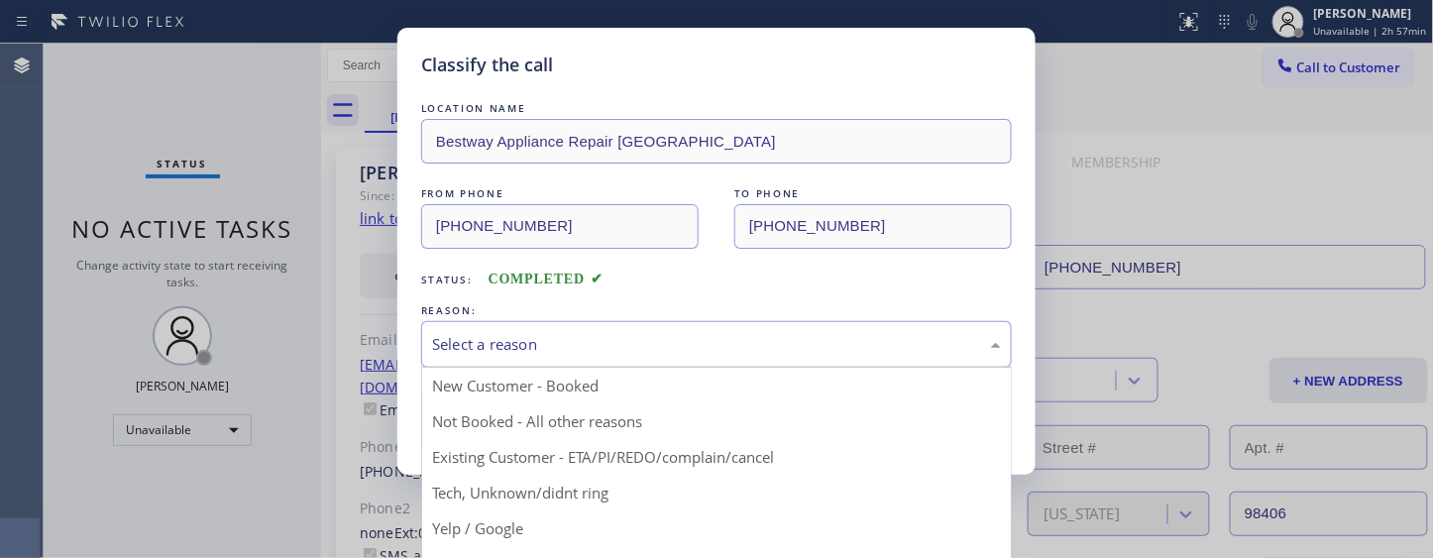
click at [538, 342] on div "Select a reason" at bounding box center [716, 344] width 569 height 23
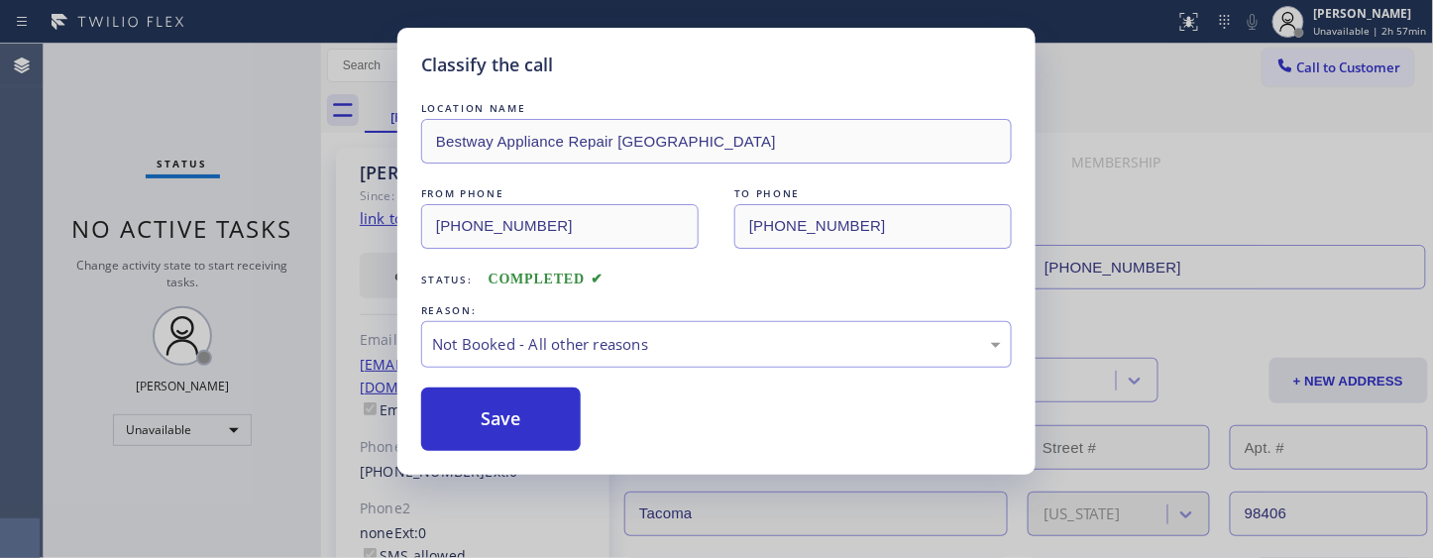
click at [493, 408] on button "Save" at bounding box center [501, 418] width 160 height 63
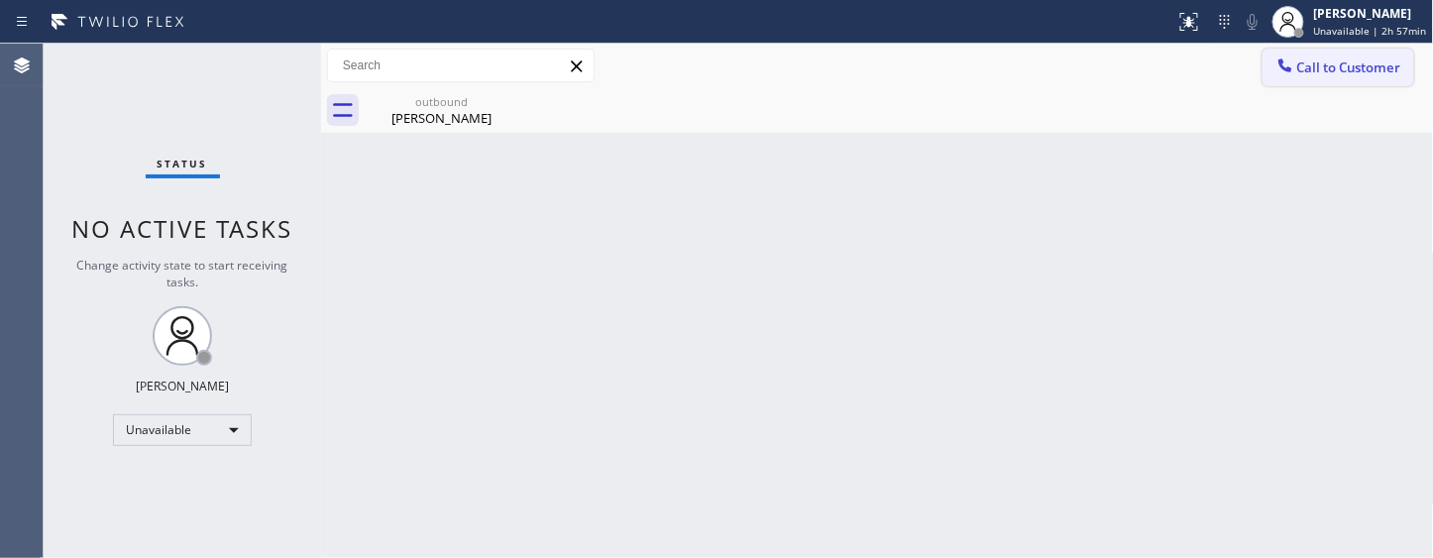
click at [1266, 71] on button "Call to Customer" at bounding box center [1338, 68] width 152 height 38
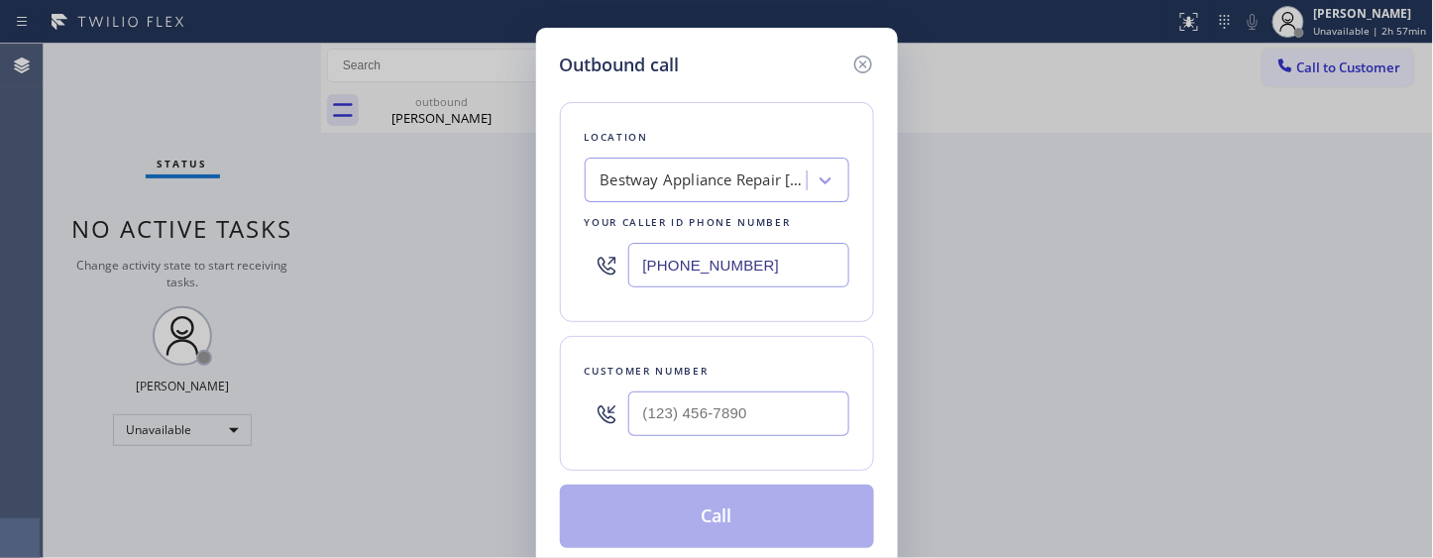
drag, startPoint x: 812, startPoint y: 263, endPoint x: 439, endPoint y: 242, distance: 374.1
click at [438, 264] on div "Outbound call Location Bestway Appliance Repair Tacoma Your caller id phone num…" at bounding box center [716, 279] width 1433 height 558
paste input "602) 878-437"
type input "[PHONE_NUMBER]"
drag, startPoint x: 575, startPoint y: 392, endPoint x: 690, endPoint y: 466, distance: 136.3
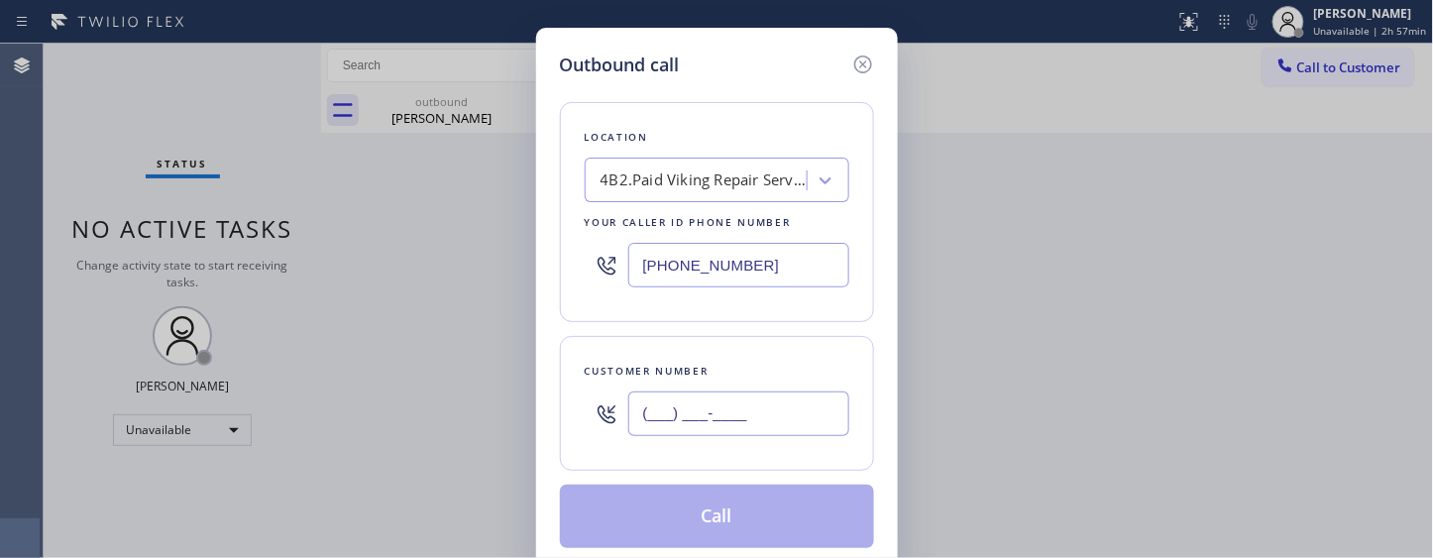
click at [493, 393] on div "Outbound call Location 4B2.Paid Viking Repair Service Your caller id phone numb…" at bounding box center [716, 279] width 1433 height 558
paste input "623) 806-0207"
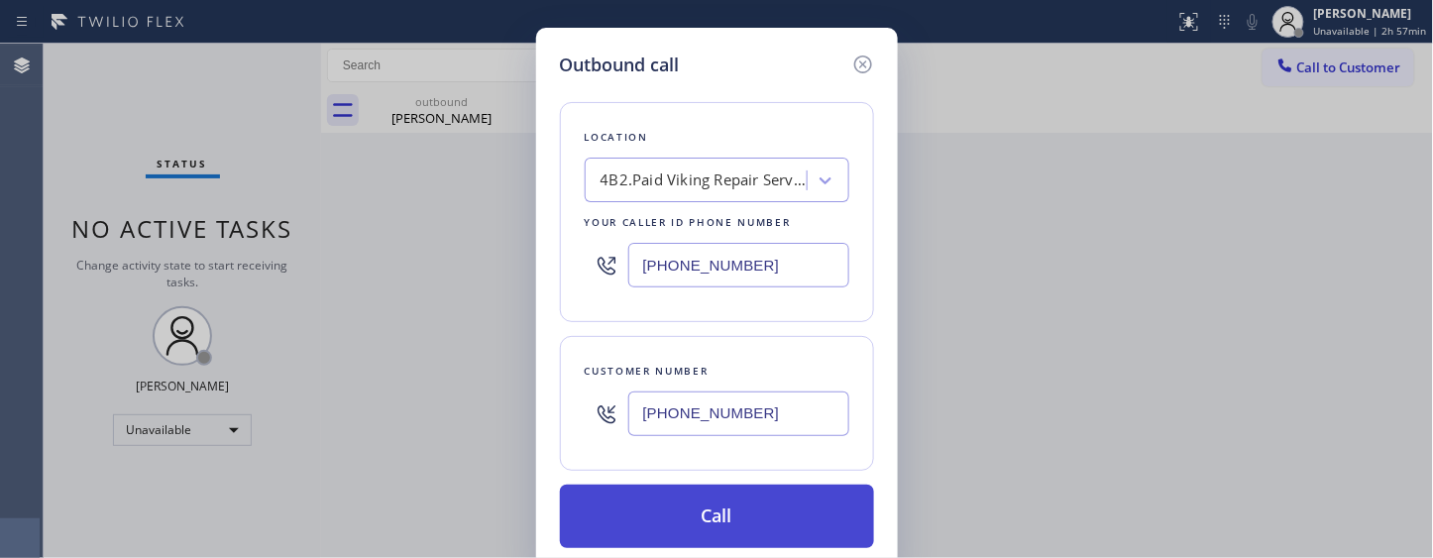
type input "[PHONE_NUMBER]"
click at [743, 511] on button "Call" at bounding box center [717, 516] width 314 height 63
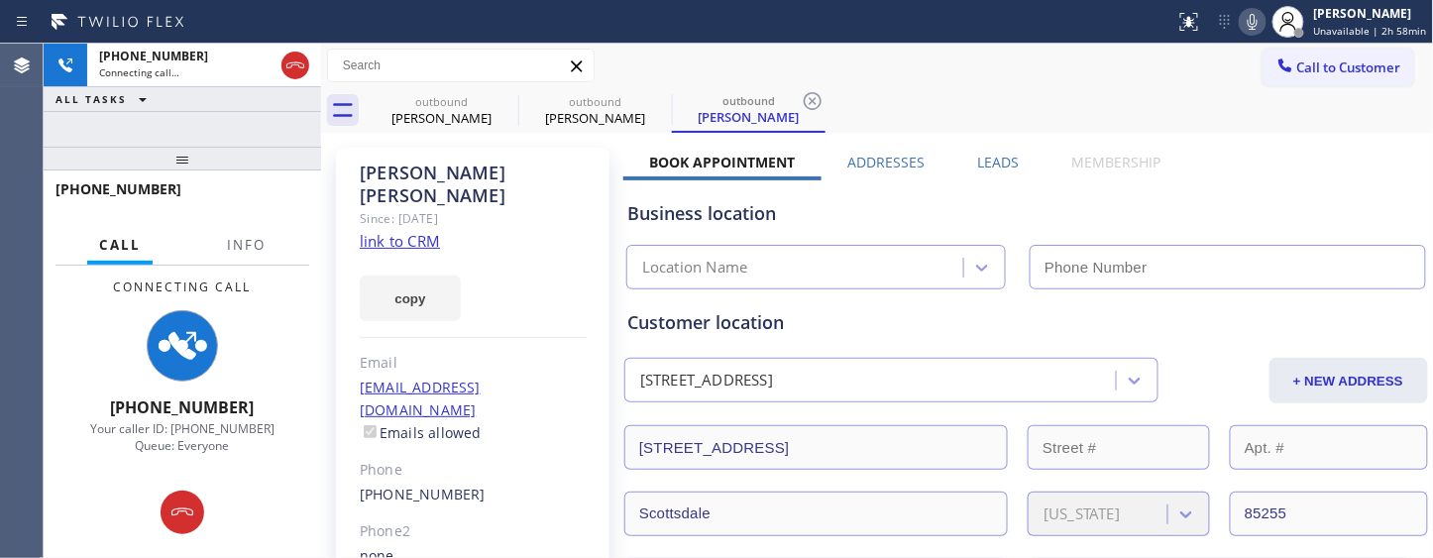
type input "[PHONE_NUMBER]"
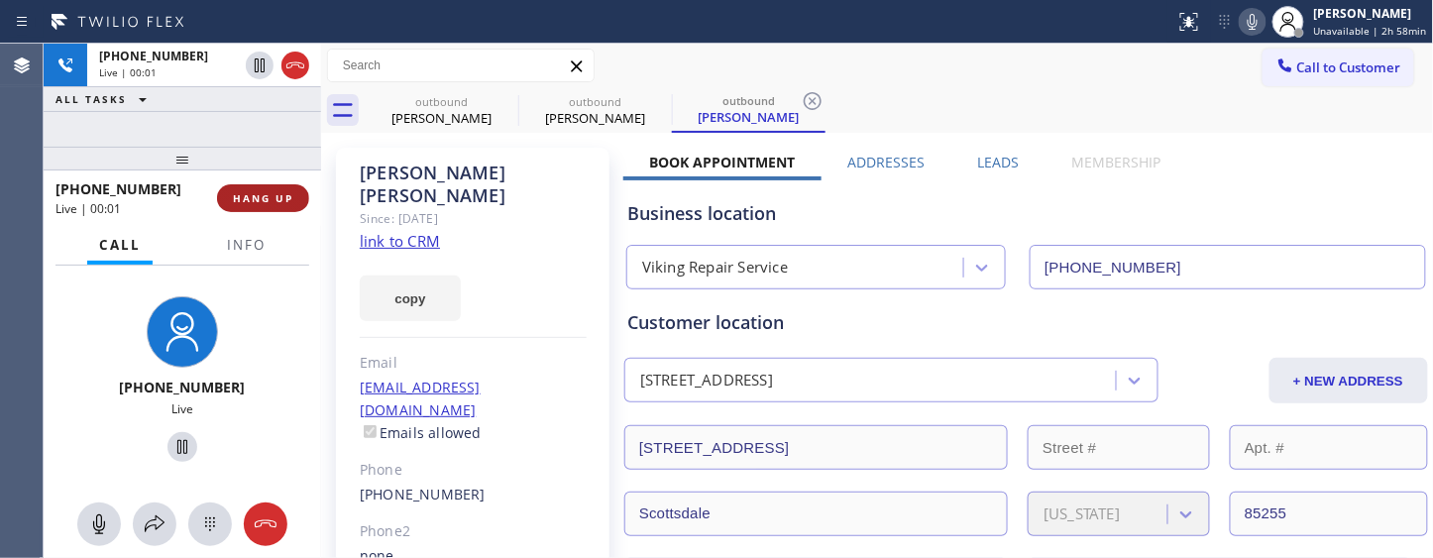
click at [250, 204] on span "HANG UP" at bounding box center [263, 198] width 60 height 14
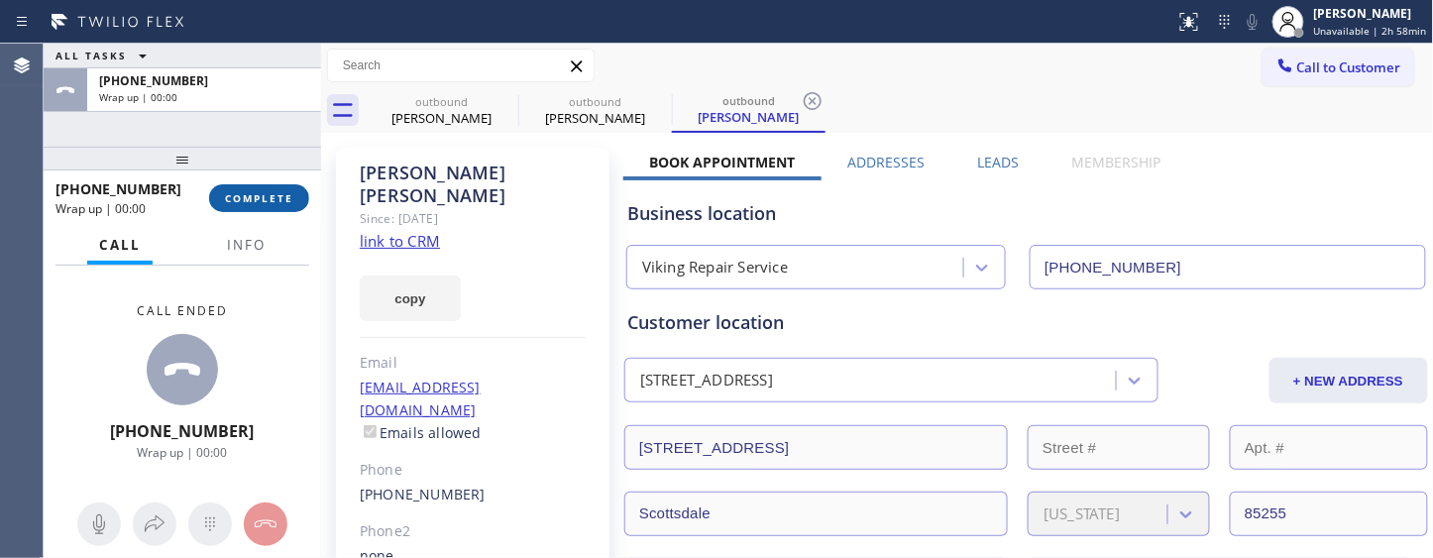
click at [279, 209] on button "COMPLETE" at bounding box center [259, 198] width 100 height 28
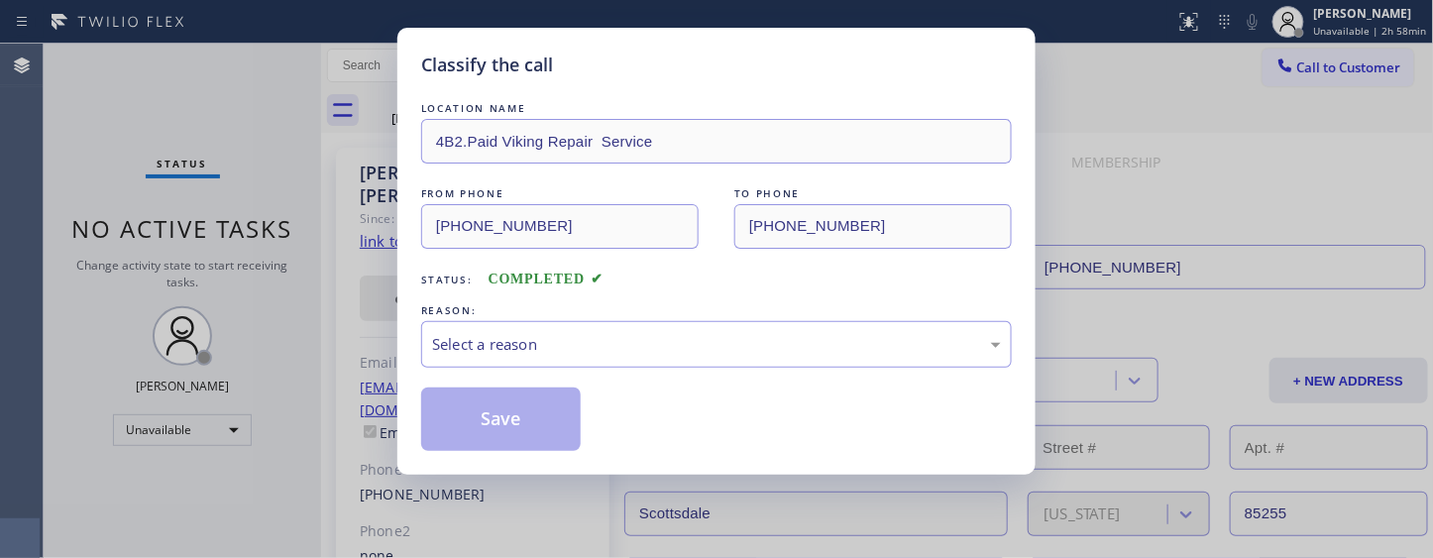
click at [515, 349] on div "Select a reason" at bounding box center [716, 344] width 569 height 23
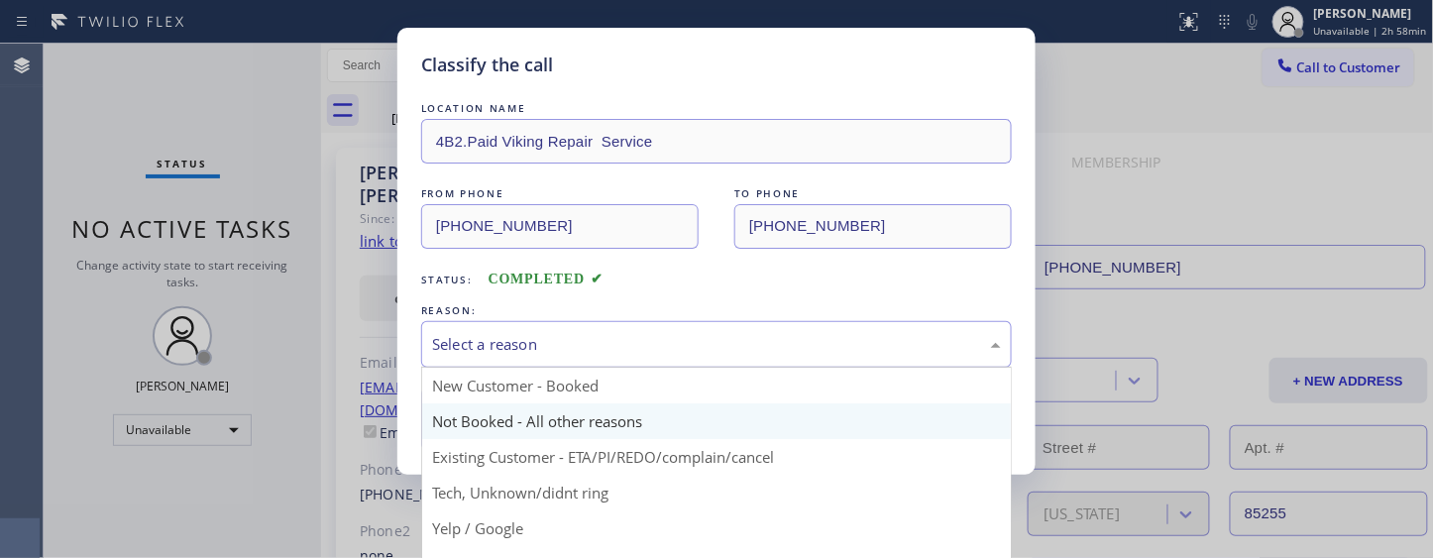
click at [503, 413] on button "Save" at bounding box center [501, 418] width 160 height 63
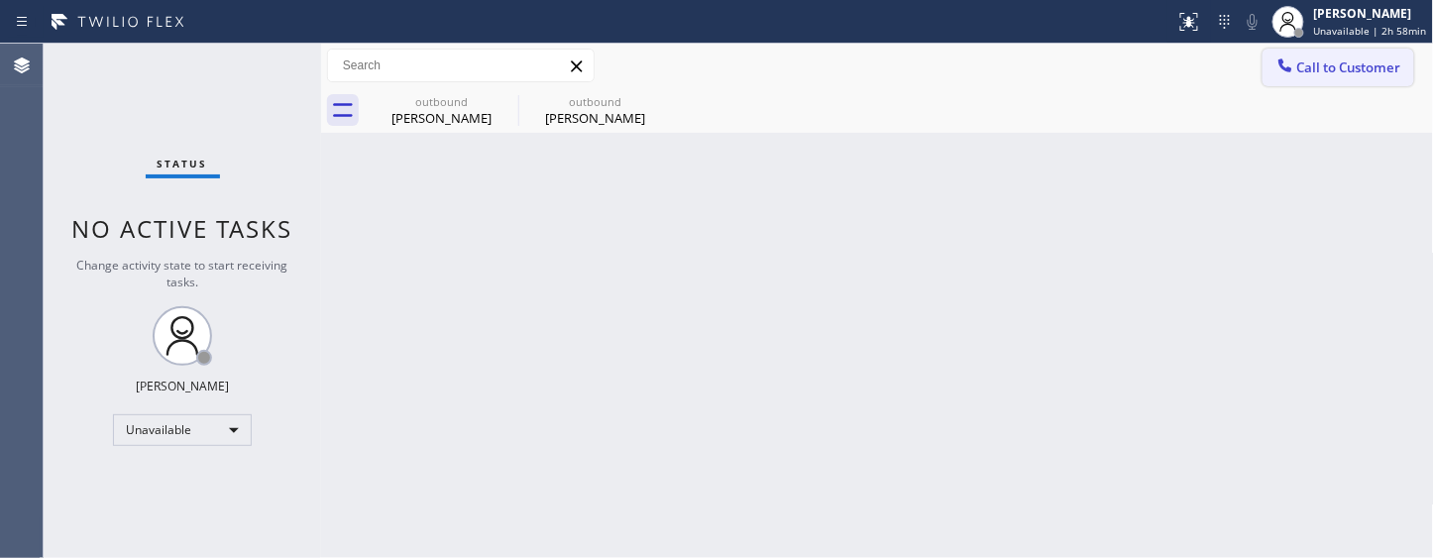
click at [1352, 58] on span "Call to Customer" at bounding box center [1349, 67] width 104 height 18
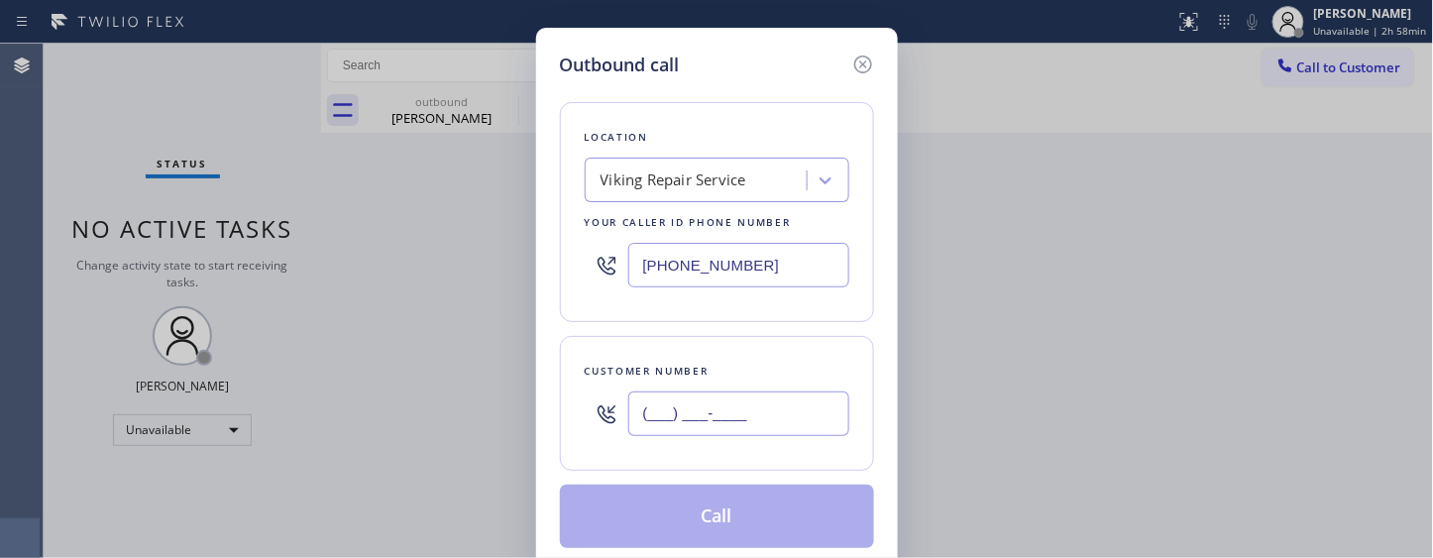
click at [743, 396] on input "(___) ___-____" at bounding box center [738, 413] width 221 height 45
paste input "623) 806-0207"
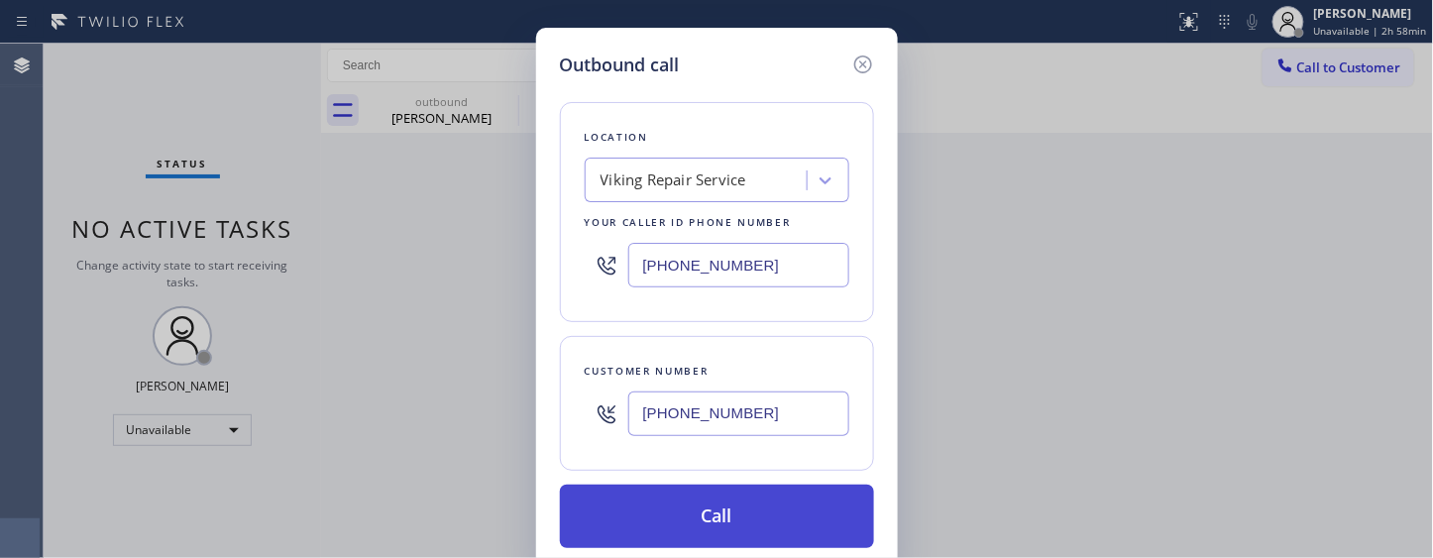
type input "[PHONE_NUMBER]"
drag, startPoint x: 796, startPoint y: 512, endPoint x: 723, endPoint y: 513, distance: 72.3
click at [723, 513] on button "Call" at bounding box center [717, 516] width 314 height 63
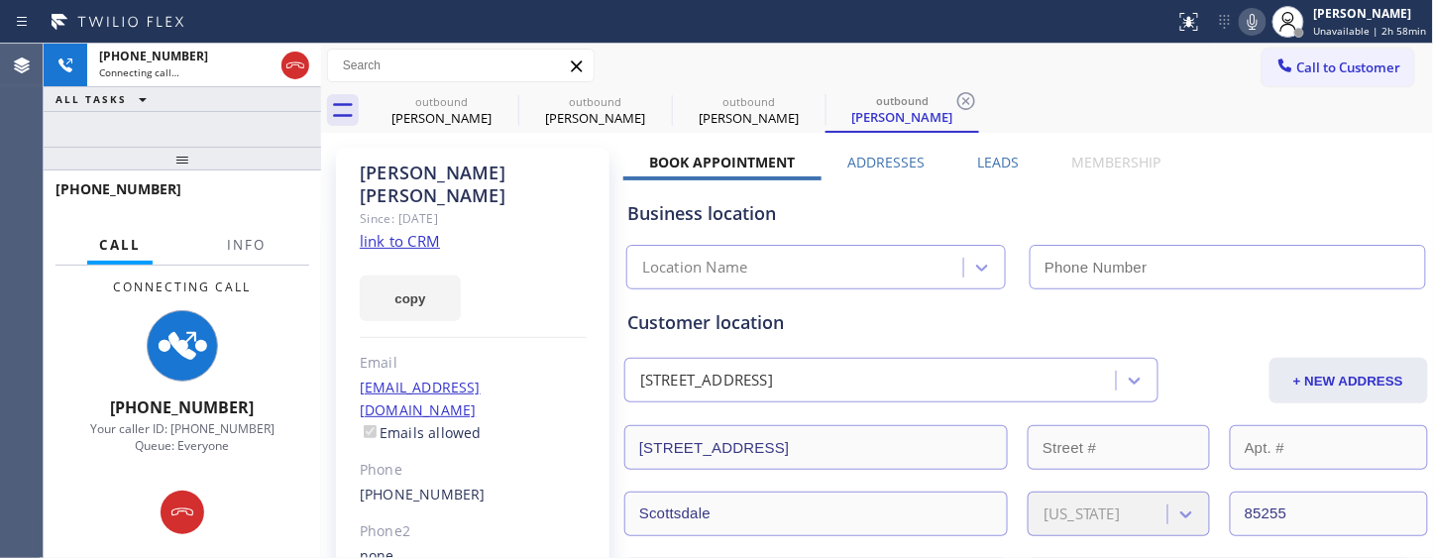
type input "[PHONE_NUMBER]"
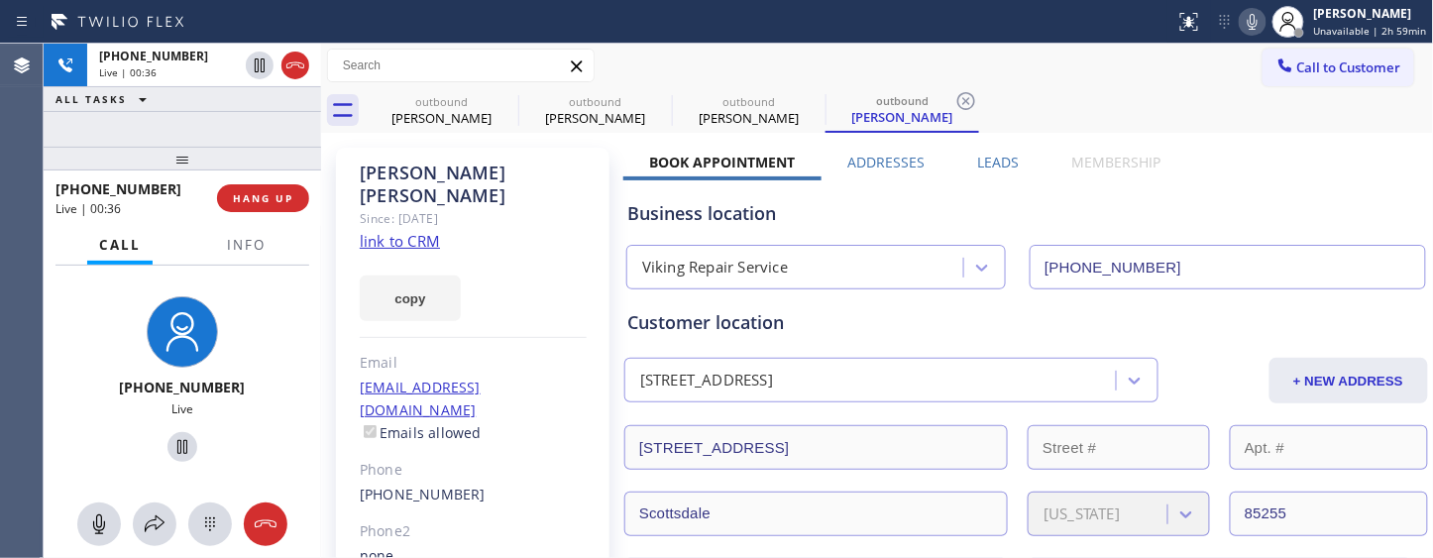
drag, startPoint x: 224, startPoint y: 153, endPoint x: 284, endPoint y: 95, distance: 83.4
click at [224, 139] on div "[PHONE_NUMBER] Live | 00:36 ALL TASKS ALL TASKS ACTIVE TASKS TASKS IN WRAP UP […" at bounding box center [182, 301] width 277 height 514
drag, startPoint x: 157, startPoint y: 162, endPoint x: 420, endPoint y: 12, distance: 303.1
click at [157, 147] on div at bounding box center [182, 159] width 277 height 24
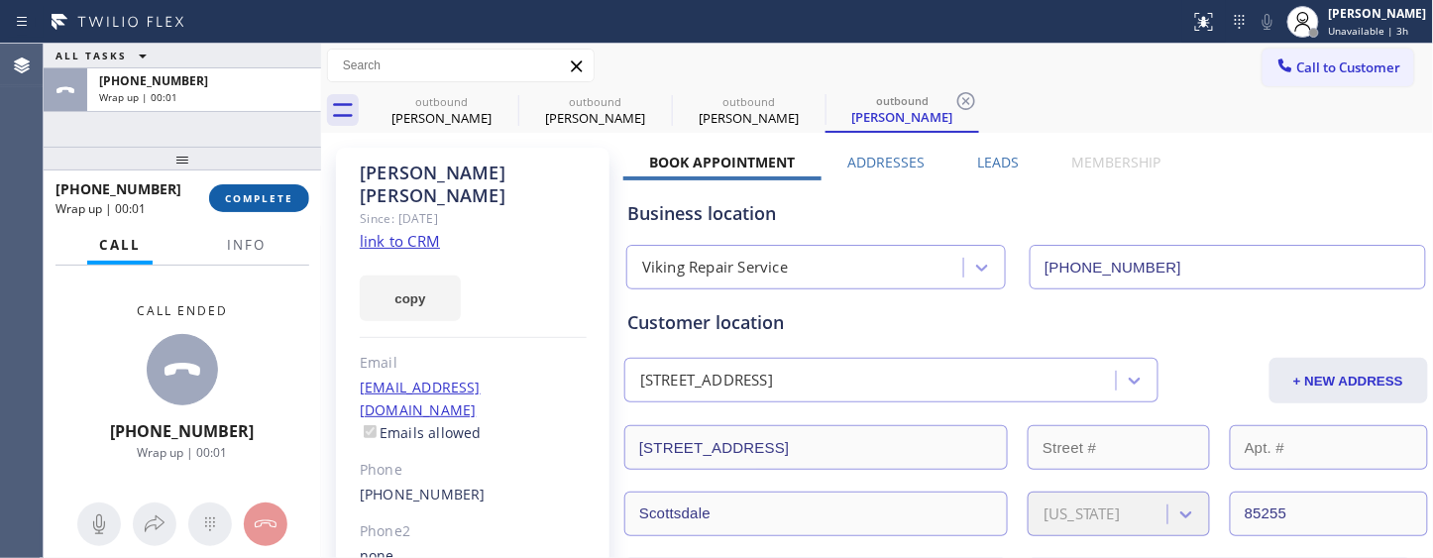
click at [254, 200] on span "COMPLETE" at bounding box center [259, 198] width 68 height 14
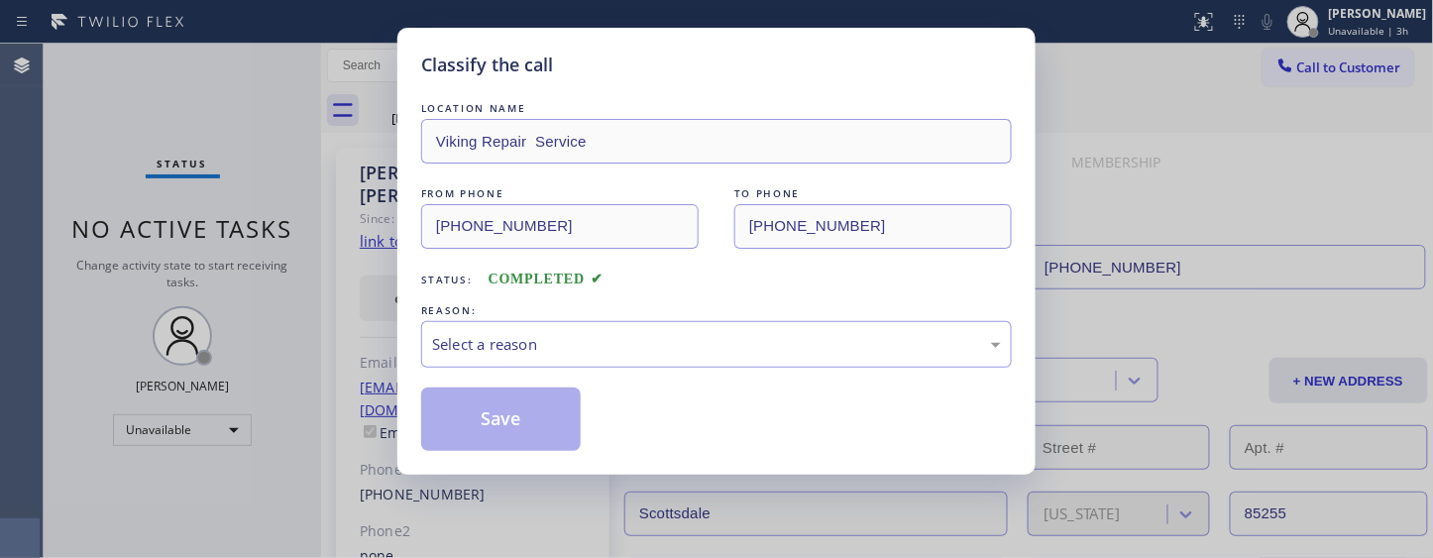
click at [254, 199] on div "Classify the call LOCATION NAME Viking Repair Service FROM PHONE [PHONE_NUMBER]…" at bounding box center [716, 279] width 1433 height 558
click at [562, 319] on div "REASON:" at bounding box center [716, 310] width 591 height 21
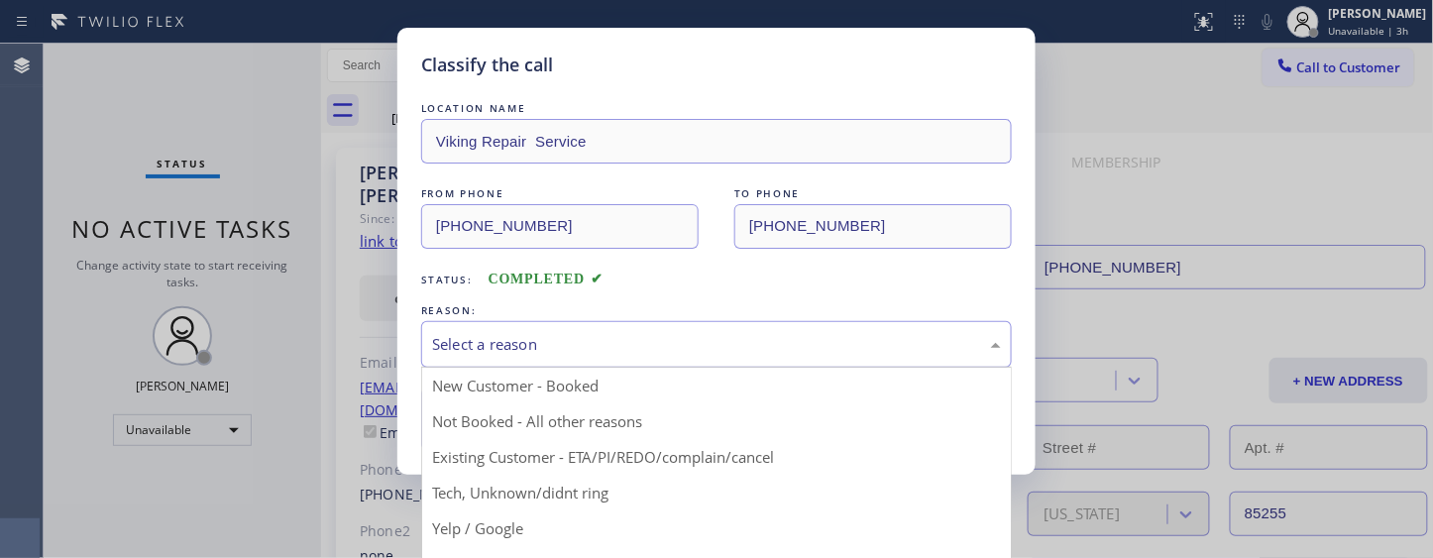
click at [529, 341] on div "Select a reason" at bounding box center [716, 344] width 569 height 23
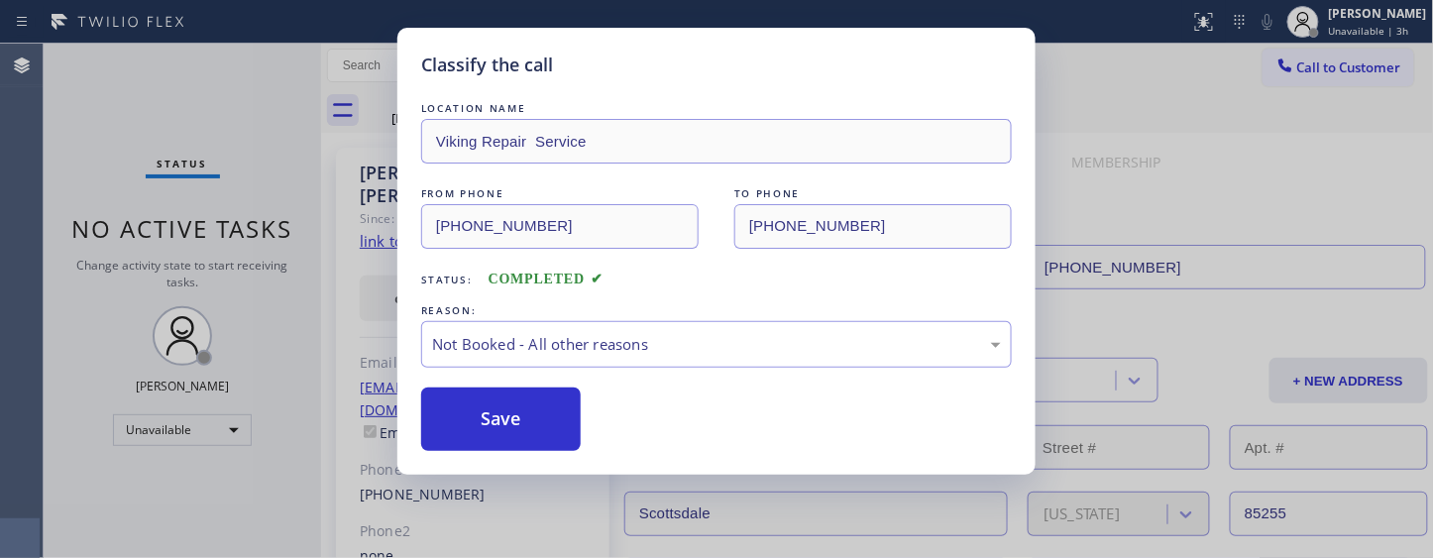
click at [480, 423] on button "Save" at bounding box center [501, 418] width 160 height 63
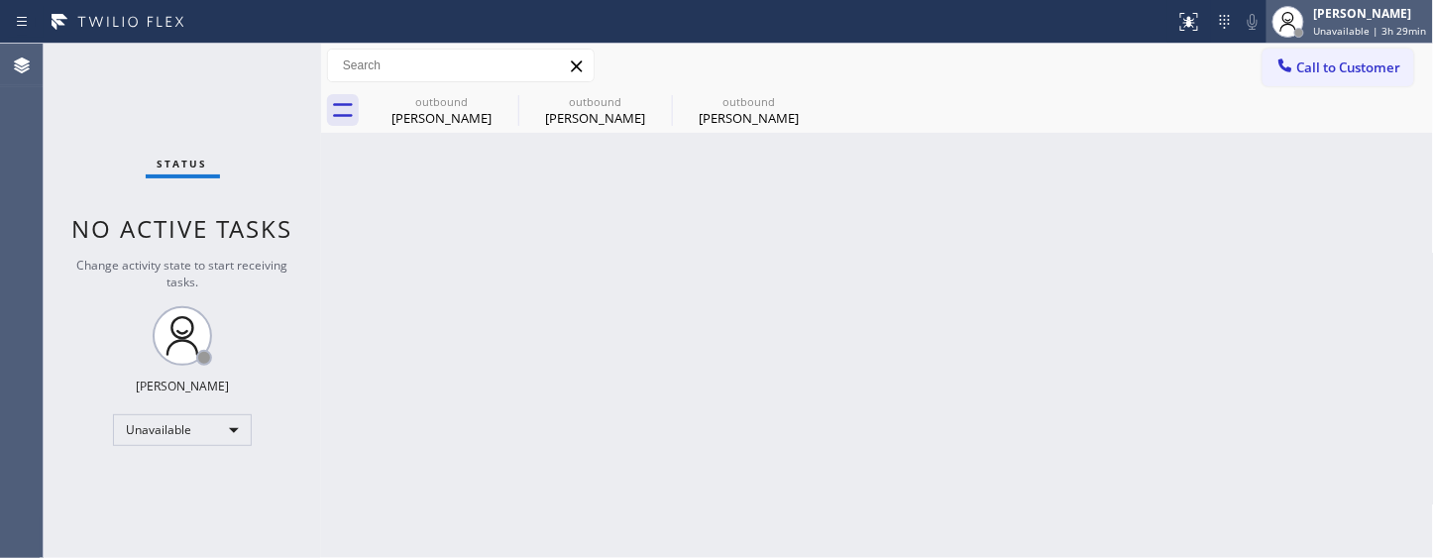
click at [1329, 32] on span "Unavailable | 3h 29min" at bounding box center [1370, 31] width 113 height 14
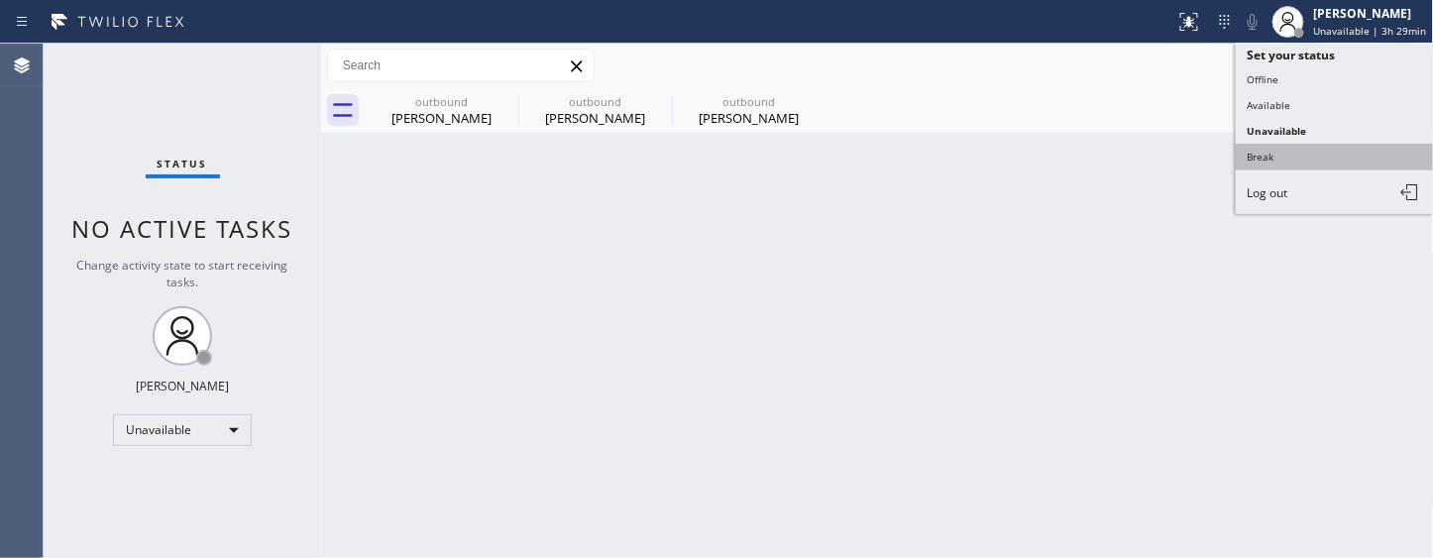
click at [1276, 155] on button "Break" at bounding box center [1335, 157] width 198 height 26
